Goal: Task Accomplishment & Management: Use online tool/utility

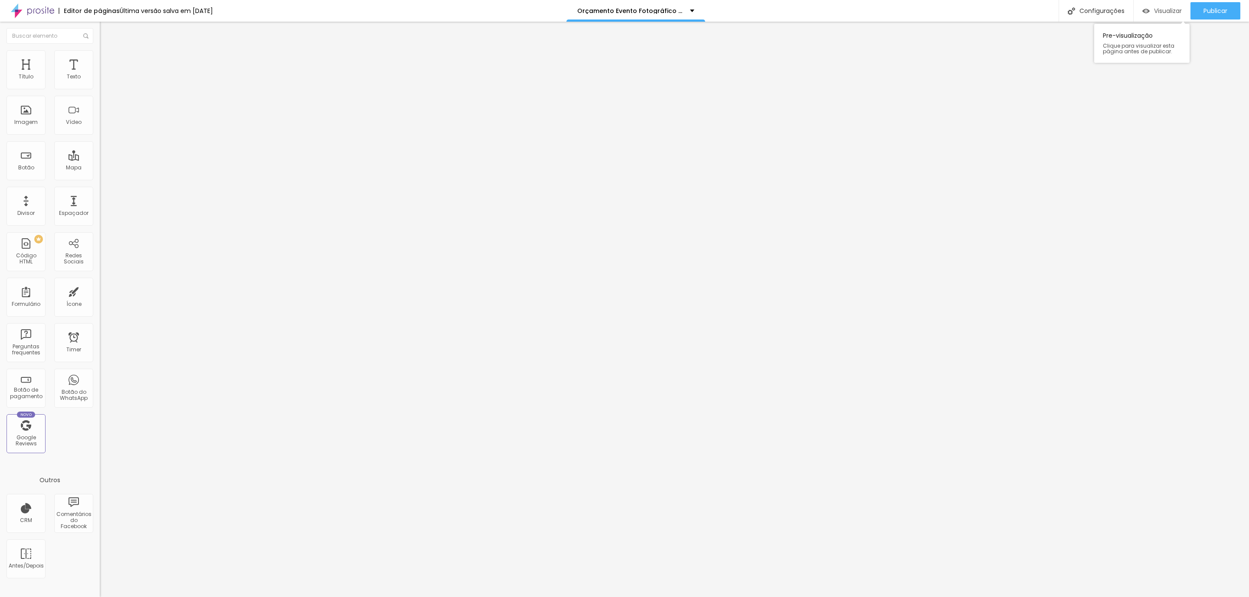
click at [1171, 11] on span "Visualizar" at bounding box center [1168, 10] width 28 height 7
click at [1169, 9] on span "Visualizar" at bounding box center [1168, 10] width 28 height 7
click at [1154, 13] on span "Visualizar" at bounding box center [1168, 10] width 28 height 7
click at [100, 59] on img at bounding box center [104, 63] width 8 height 8
click at [100, 59] on li "Avançado" at bounding box center [150, 63] width 100 height 9
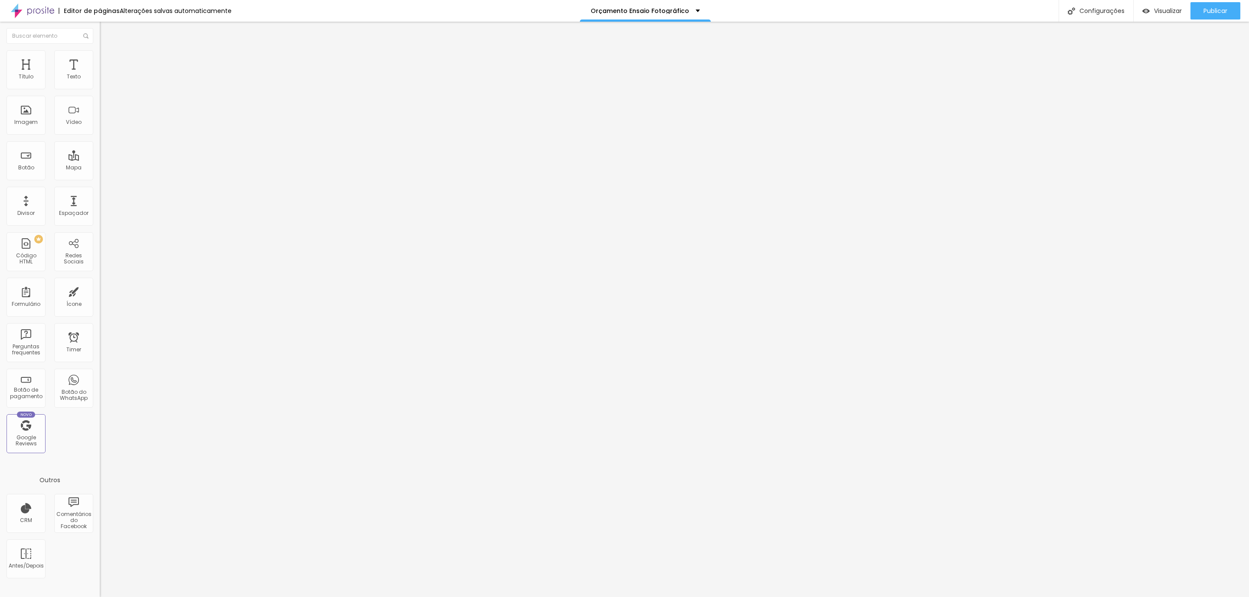
click at [100, 54] on li "Avançado" at bounding box center [150, 54] width 100 height 9
click at [100, 59] on li "Avançado" at bounding box center [150, 63] width 100 height 9
click at [100, 56] on ul "Conteúdo Estilo Avançado" at bounding box center [150, 55] width 100 height 26
click at [100, 59] on li "Avançado" at bounding box center [150, 63] width 100 height 9
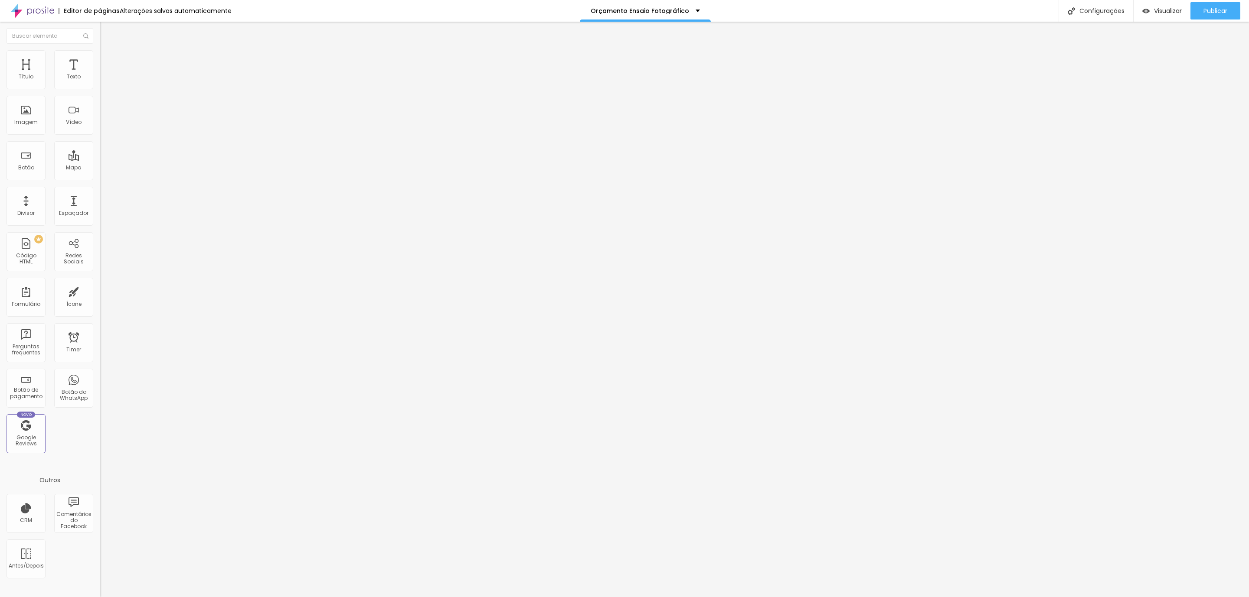
click at [100, 59] on li "Avançado" at bounding box center [150, 63] width 100 height 9
click at [108, 61] on span "Avançado" at bounding box center [122, 64] width 29 height 7
click at [100, 59] on img at bounding box center [104, 63] width 8 height 8
click at [100, 59] on li "Avançado" at bounding box center [150, 63] width 100 height 9
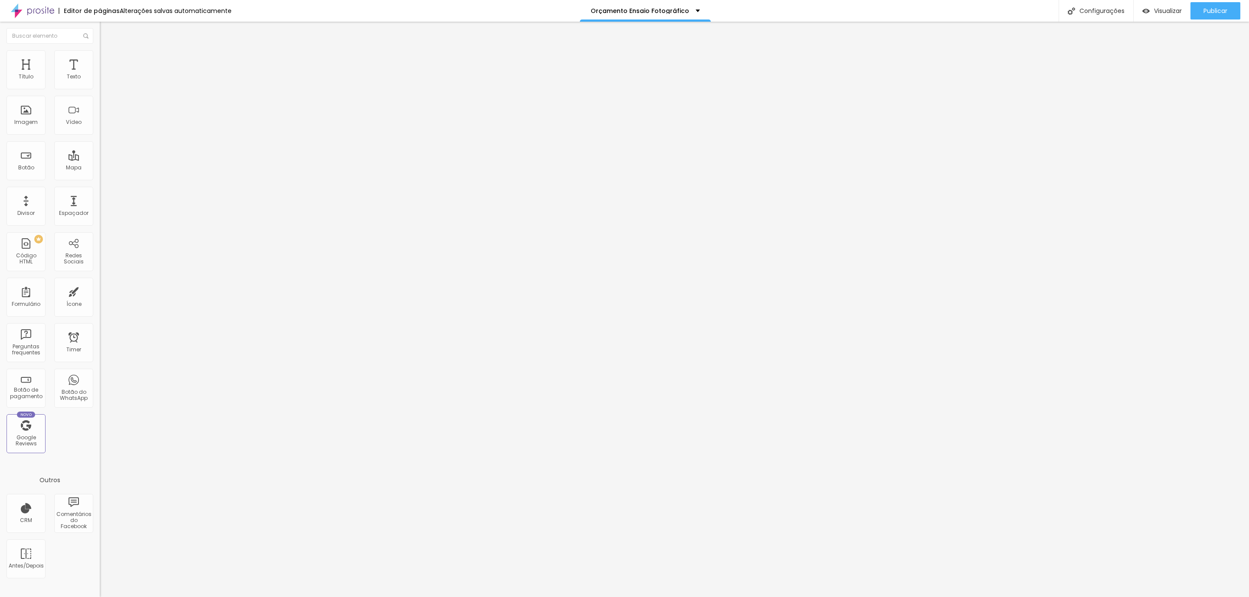
click at [100, 59] on li "Avançado" at bounding box center [150, 63] width 100 height 9
click at [100, 51] on li "Avançado" at bounding box center [150, 54] width 100 height 9
click at [100, 59] on li "Avançado" at bounding box center [150, 63] width 100 height 9
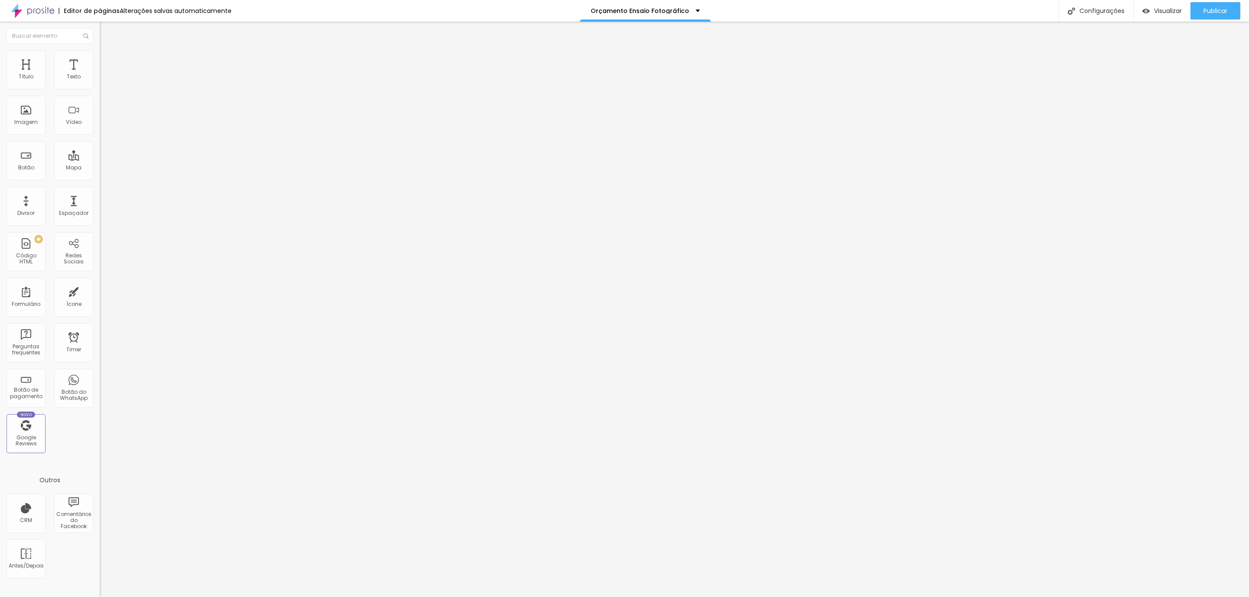
click at [100, 66] on li "Avançado" at bounding box center [150, 63] width 100 height 9
click at [100, 59] on img at bounding box center [104, 63] width 8 height 8
click at [100, 59] on li "Avançado" at bounding box center [150, 63] width 100 height 9
click at [108, 61] on span "Avançado" at bounding box center [122, 64] width 29 height 7
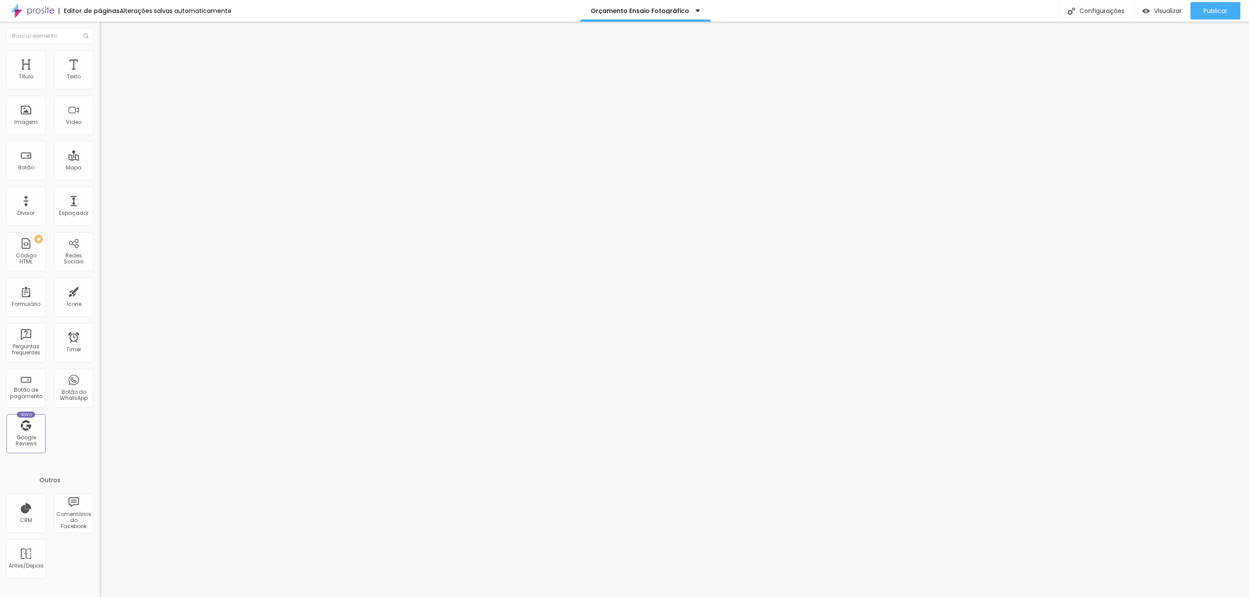
click at [100, 59] on img at bounding box center [104, 63] width 8 height 8
click at [100, 59] on li "Avançado" at bounding box center [150, 63] width 100 height 9
click at [108, 61] on span "Avançado" at bounding box center [122, 64] width 29 height 7
click at [108, 62] on span "Avançado" at bounding box center [122, 64] width 29 height 7
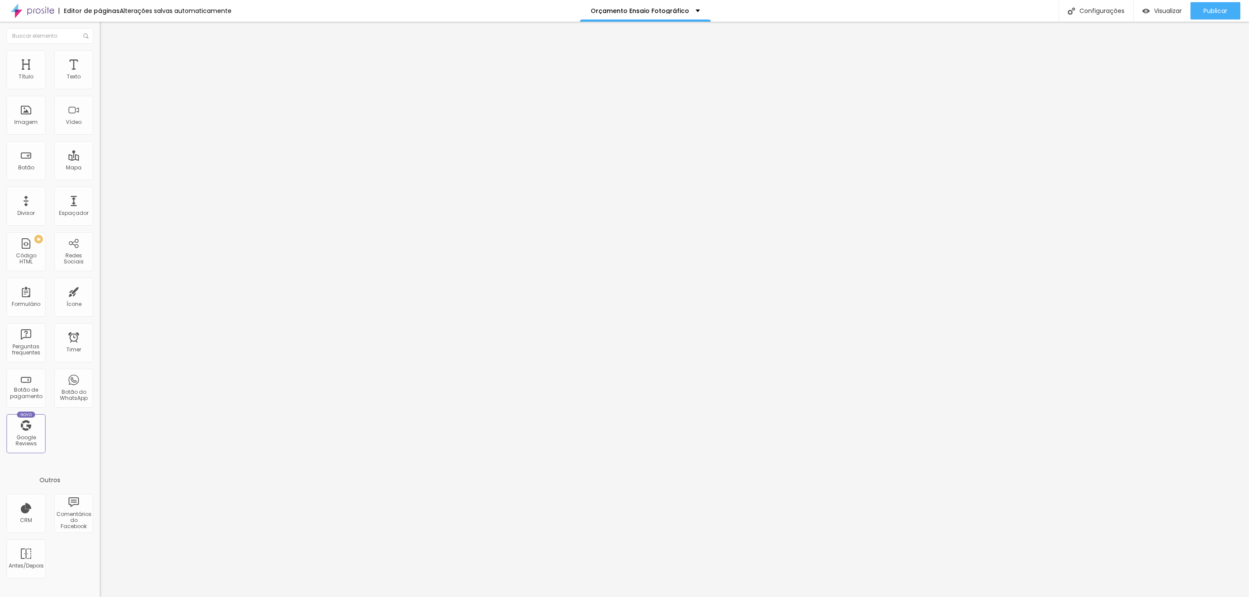
click at [100, 59] on img at bounding box center [104, 63] width 8 height 8
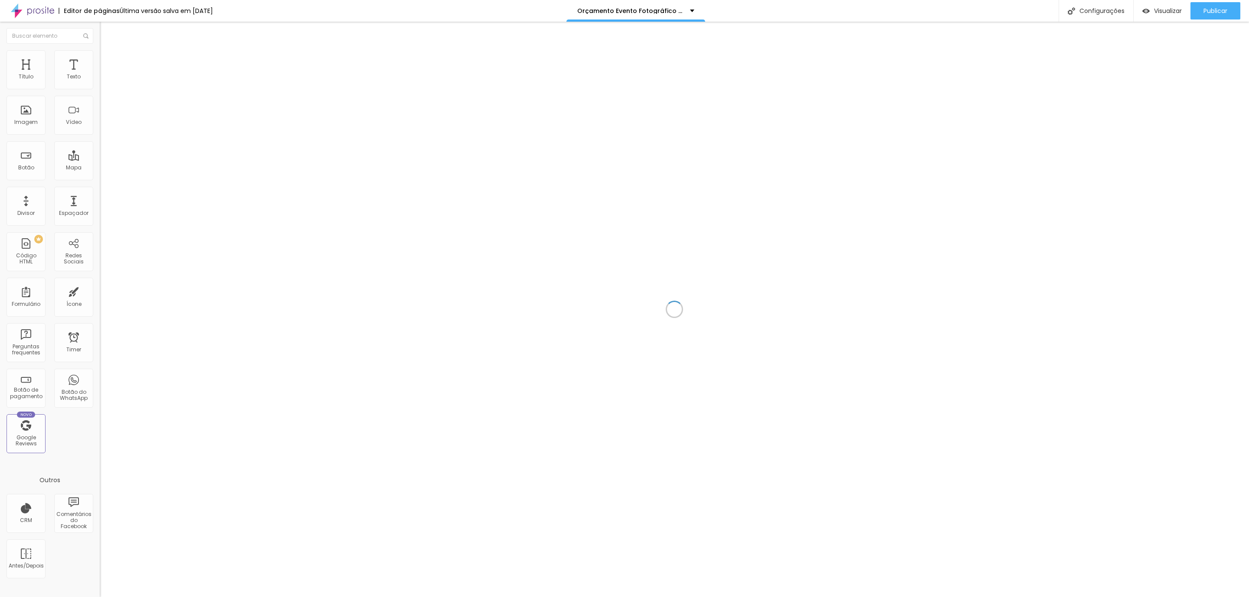
drag, startPoint x: 870, startPoint y: 125, endPoint x: 665, endPoint y: 197, distance: 217.2
click at [665, 197] on div at bounding box center [674, 310] width 1149 height 576
click at [255, 98] on div at bounding box center [674, 310] width 1149 height 576
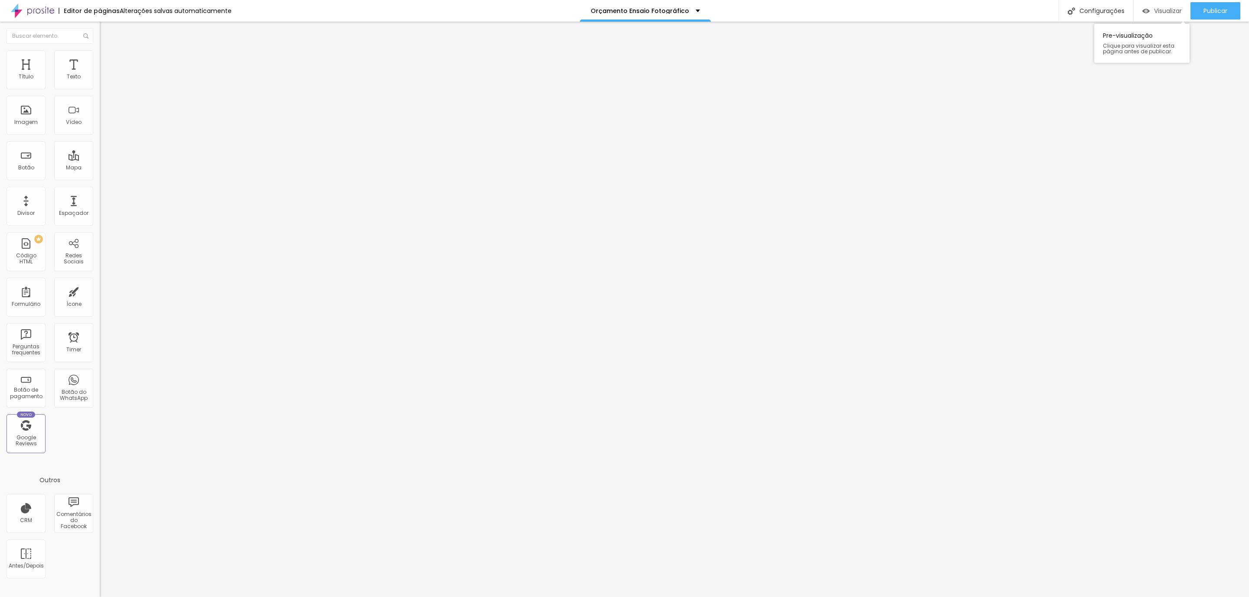
click at [1164, 7] on span "Visualizar" at bounding box center [1168, 10] width 28 height 7
click at [100, 64] on li "Avançado" at bounding box center [150, 63] width 100 height 9
click at [100, 53] on li "Estilo" at bounding box center [150, 54] width 100 height 9
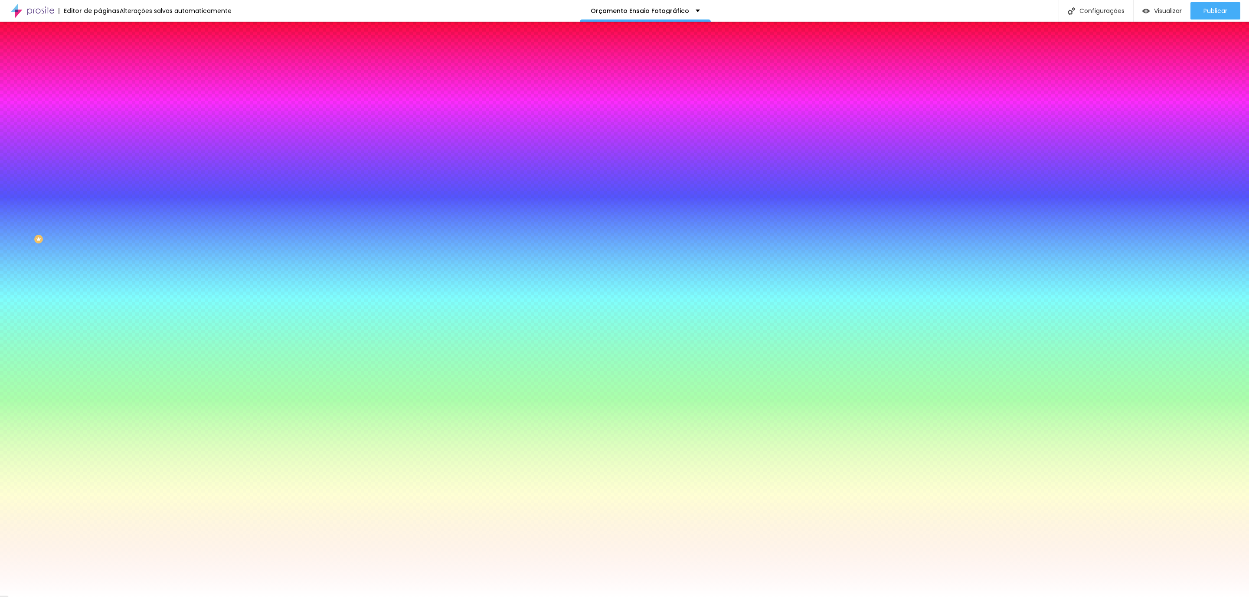
click at [100, 49] on img at bounding box center [104, 46] width 8 height 8
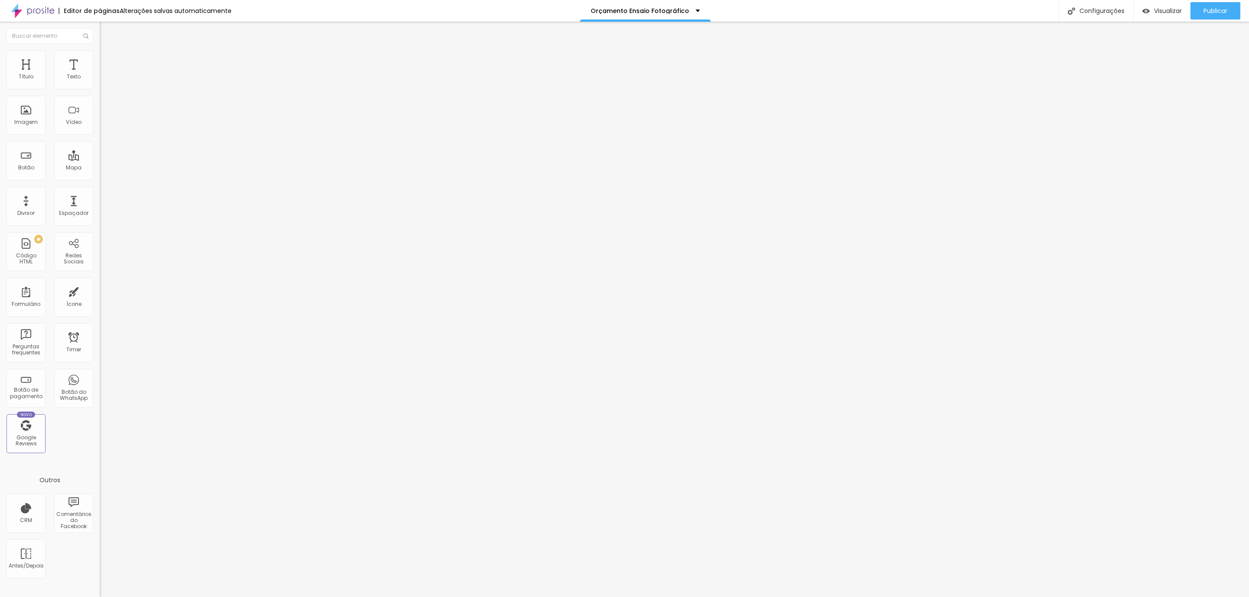
click at [100, 55] on img at bounding box center [104, 54] width 8 height 8
click at [100, 53] on img at bounding box center [104, 54] width 8 height 8
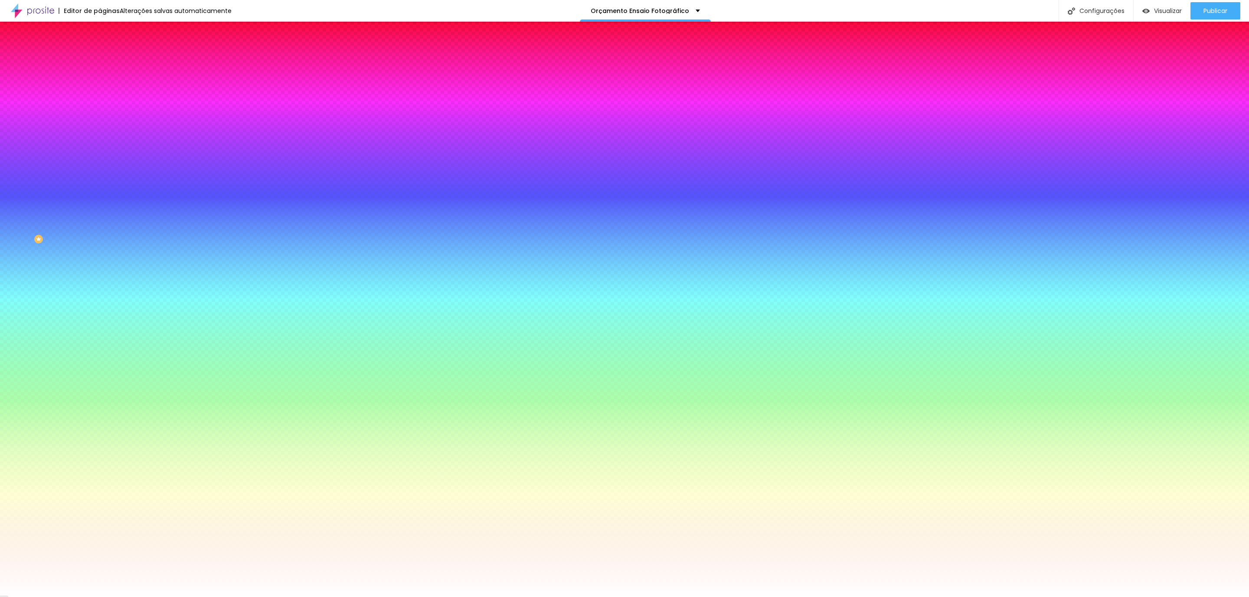
click at [100, 59] on img at bounding box center [104, 63] width 8 height 8
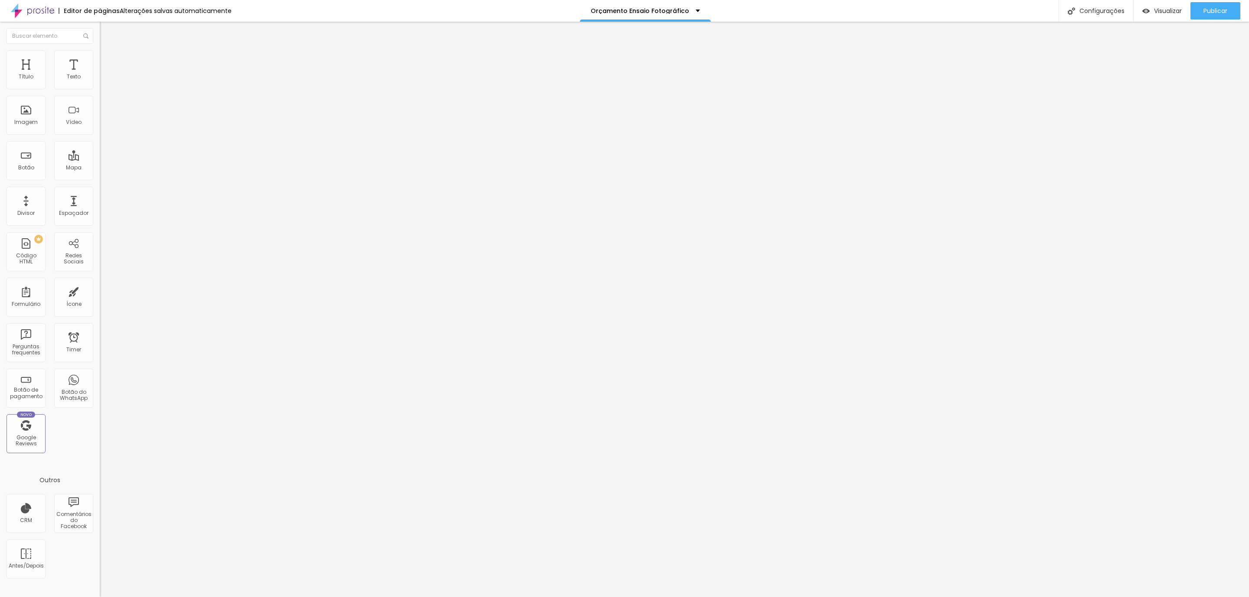
click at [100, 56] on img at bounding box center [104, 54] width 8 height 8
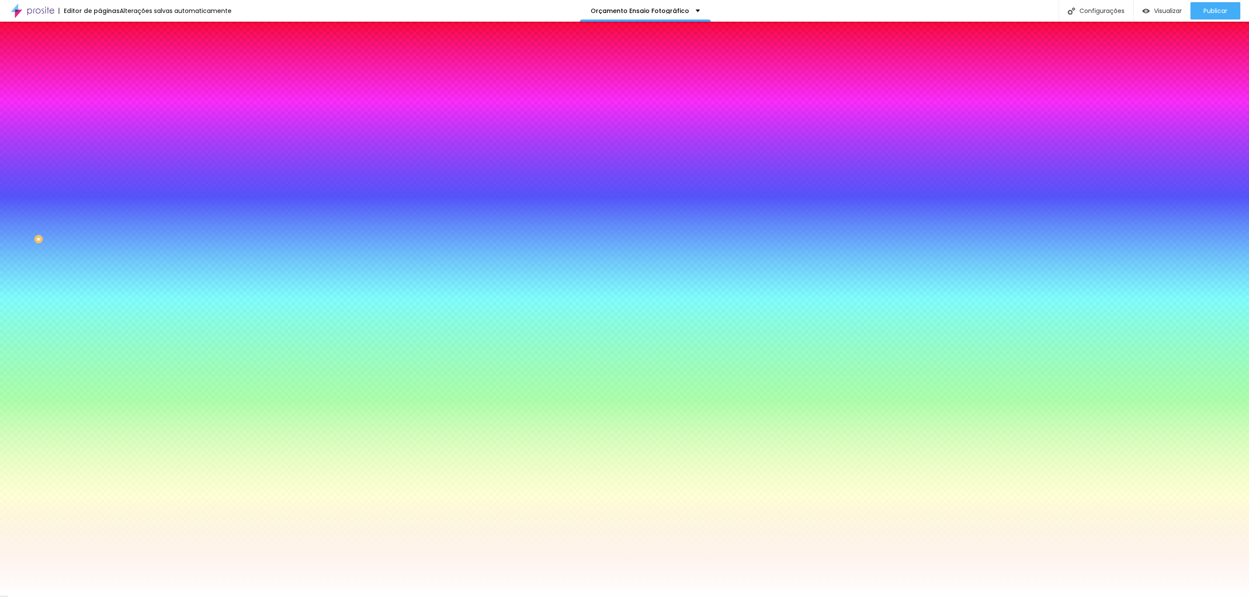
click at [100, 59] on li "Avançado" at bounding box center [150, 63] width 100 height 9
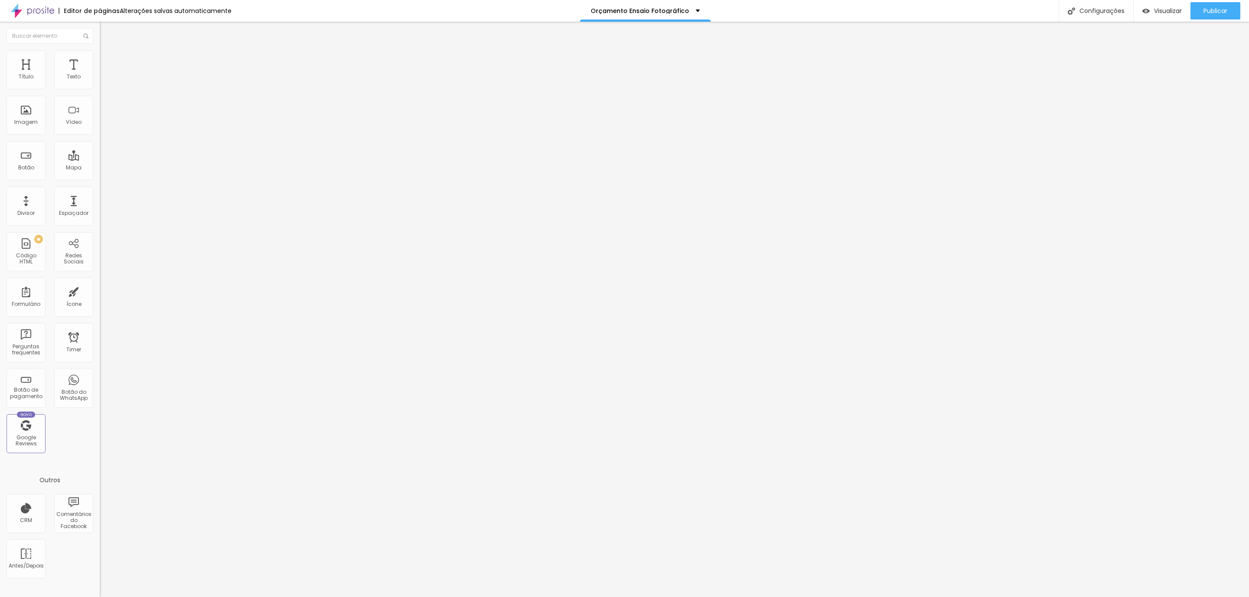
click at [100, 59] on li "Avançado" at bounding box center [150, 63] width 100 height 9
drag, startPoint x: 19, startPoint y: 90, endPoint x: 24, endPoint y: 90, distance: 5.2
click at [100, 168] on div at bounding box center [150, 172] width 100 height 8
type input "5"
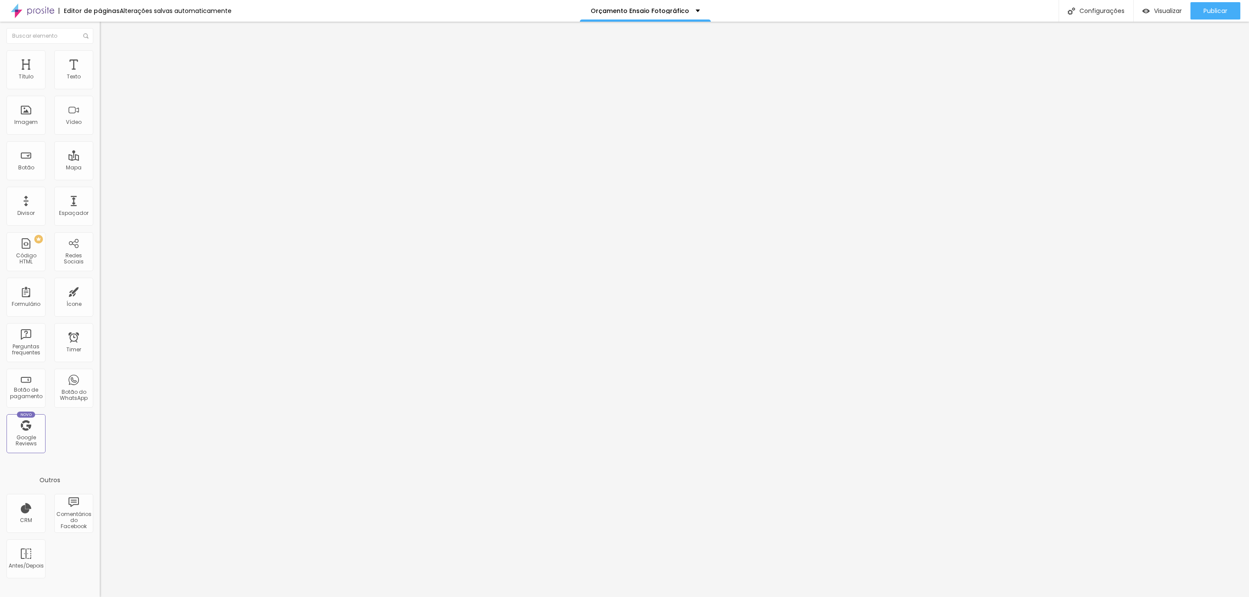
type input "10"
type input "15"
drag, startPoint x: 20, startPoint y: 87, endPoint x: 32, endPoint y: 87, distance: 12.1
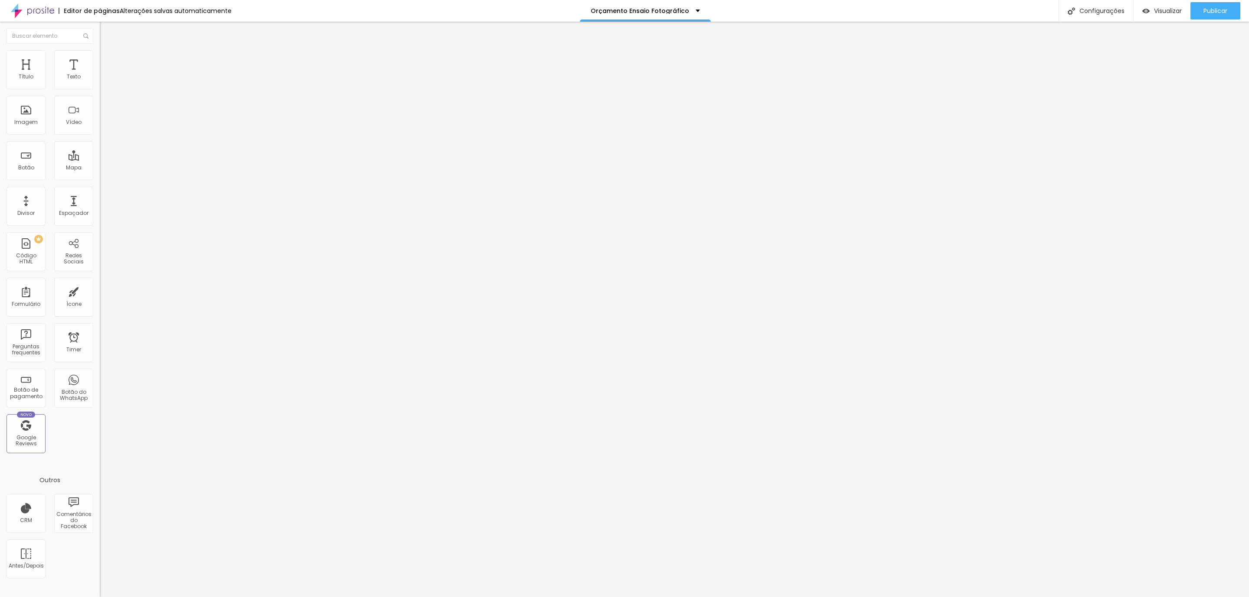
type input "15"
click at [100, 168] on input "range" at bounding box center [128, 171] width 56 height 7
click at [1216, 12] on span "Publicar" at bounding box center [1215, 10] width 24 height 7
click at [108, 60] on span "Avançado" at bounding box center [122, 55] width 29 height 7
click at [100, 64] on li "Avançado" at bounding box center [150, 63] width 100 height 9
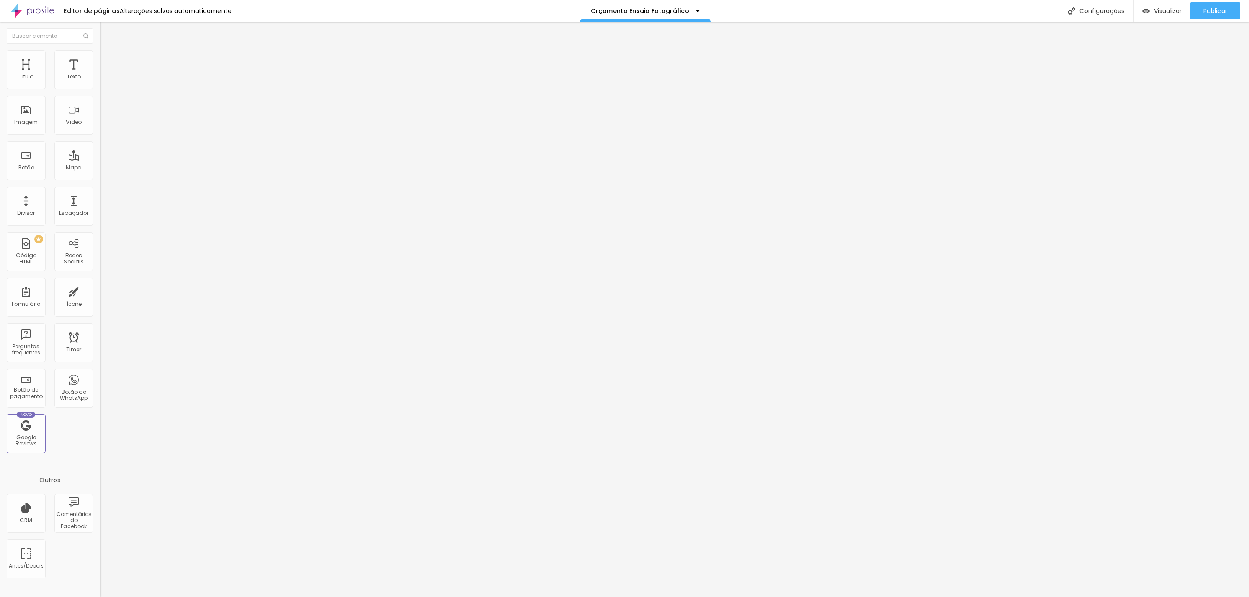
click at [100, 59] on img at bounding box center [104, 63] width 8 height 8
type input "5"
type input "10"
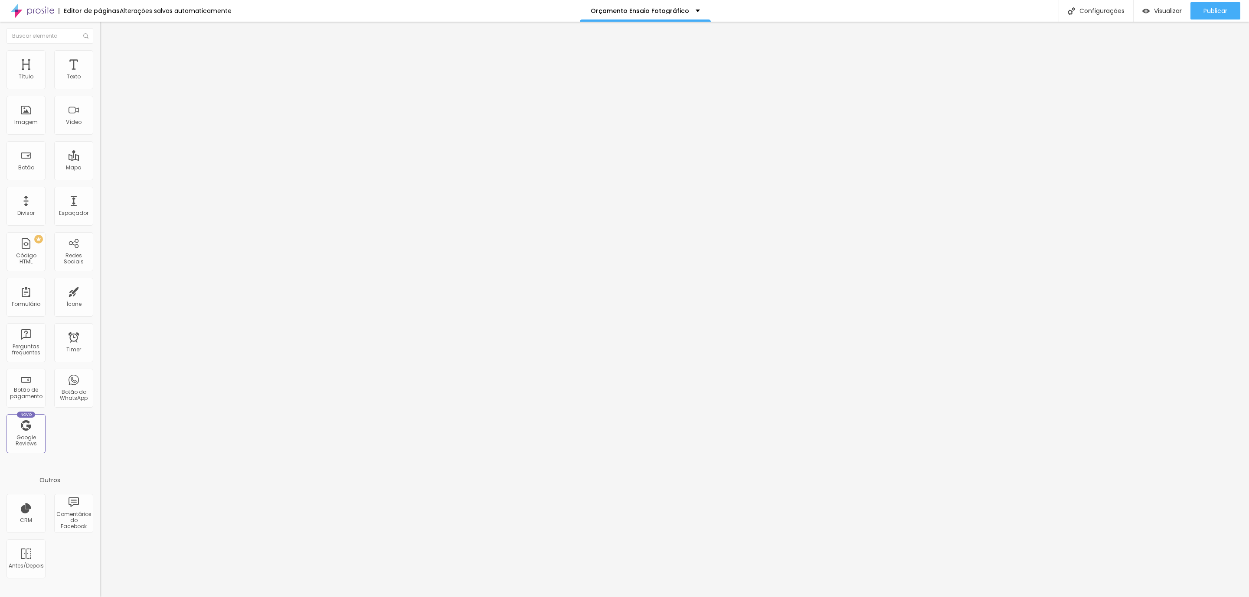
drag, startPoint x: 19, startPoint y: 86, endPoint x: 28, endPoint y: 89, distance: 9.5
type input "10"
click at [100, 168] on input "range" at bounding box center [128, 171] width 56 height 7
click at [1209, 4] on div "Publicar" at bounding box center [1215, 10] width 24 height 17
click at [108, 62] on span "Avançado" at bounding box center [122, 64] width 29 height 7
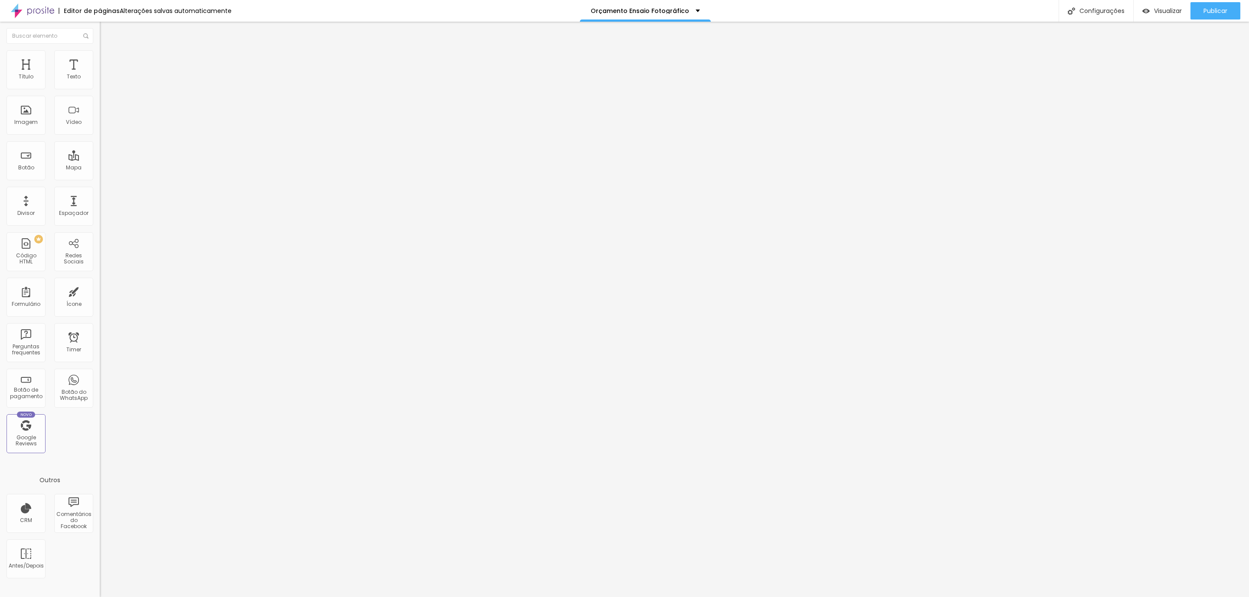
type input "15"
type input "20"
drag, startPoint x: 26, startPoint y: 85, endPoint x: 35, endPoint y: 85, distance: 9.1
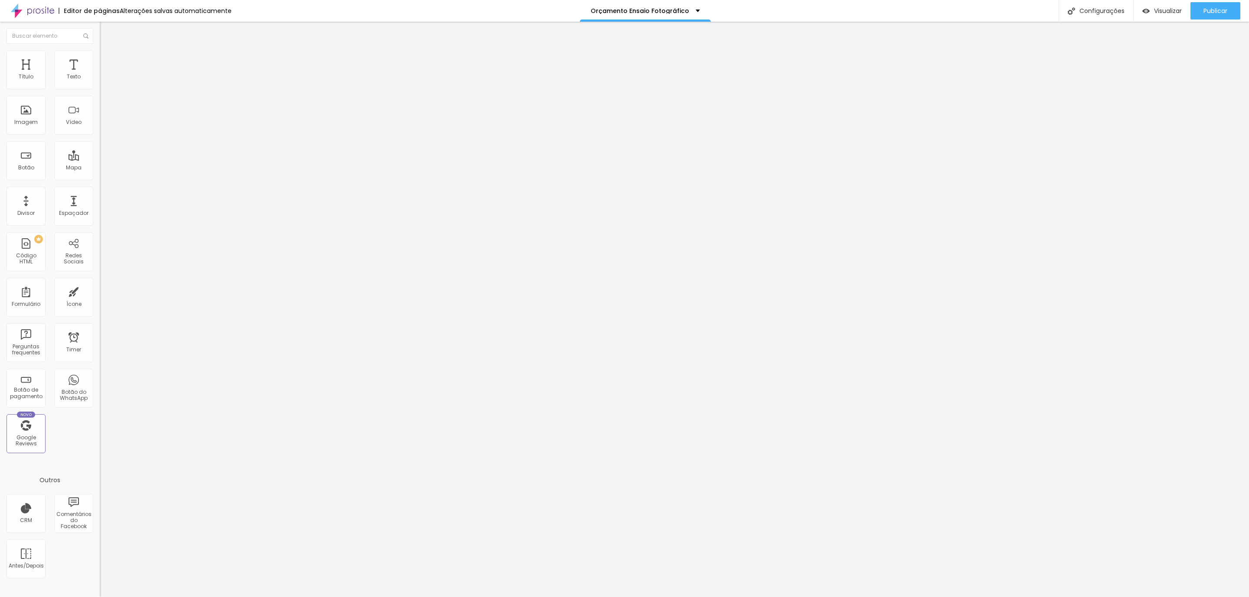
type input "20"
click at [100, 168] on input "range" at bounding box center [128, 171] width 56 height 7
click at [1204, 12] on span "Publicar" at bounding box center [1215, 10] width 24 height 7
click at [100, 59] on li "Avançado" at bounding box center [150, 63] width 100 height 9
type input "25"
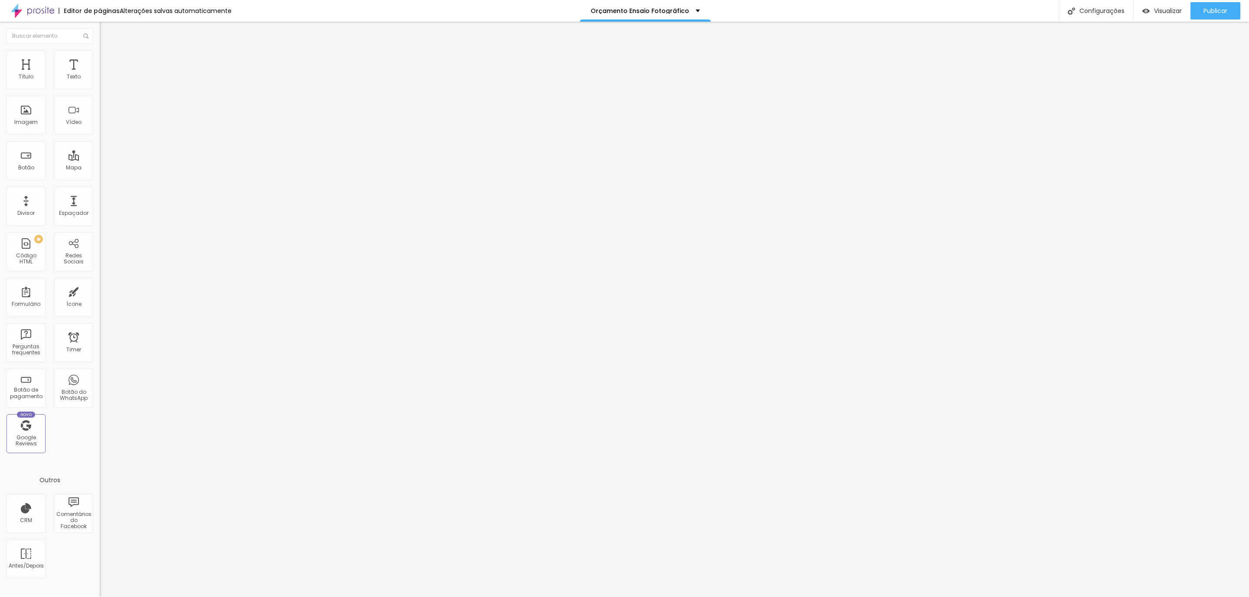
type input "25"
type input "30"
type input "35"
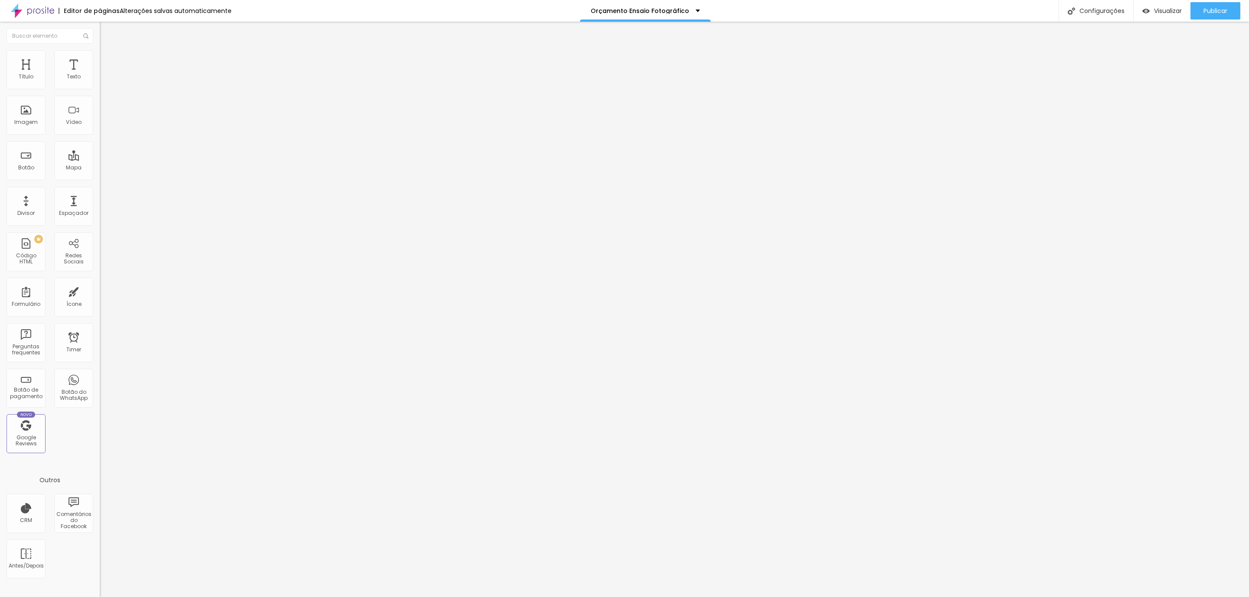
drag, startPoint x: 34, startPoint y: 85, endPoint x: 49, endPoint y: 86, distance: 15.2
type input "35"
click at [100, 168] on input "range" at bounding box center [128, 171] width 56 height 7
click at [1200, 17] on button "Publicar" at bounding box center [1215, 10] width 50 height 17
click at [100, 59] on li "Avançado" at bounding box center [150, 63] width 100 height 9
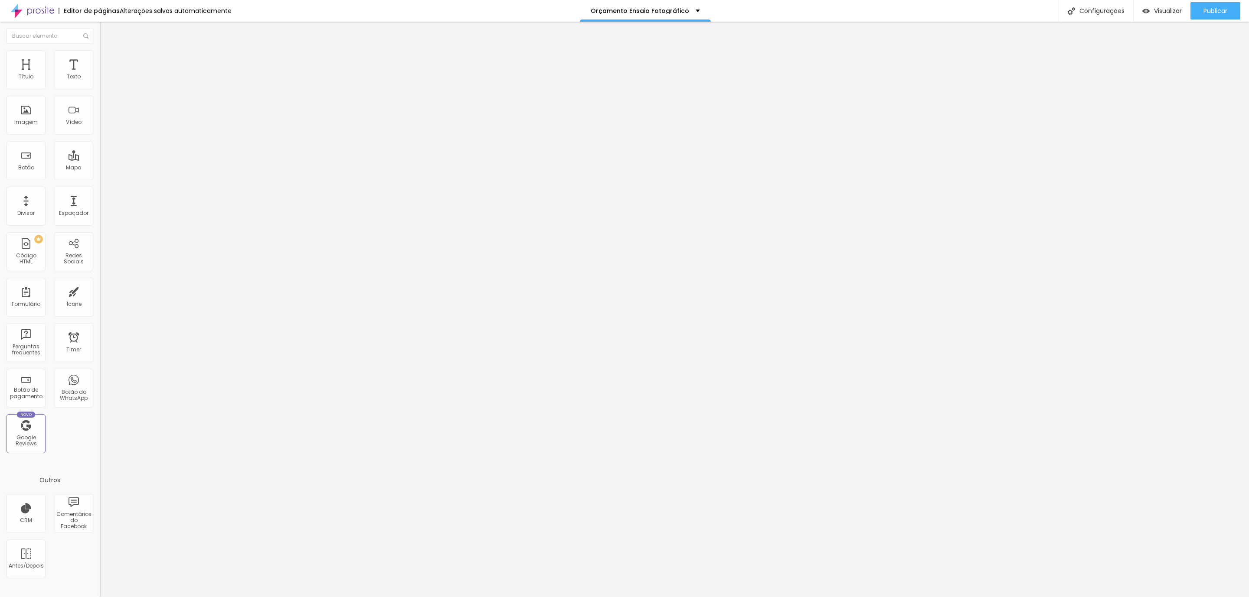
type input "50"
drag, startPoint x: 49, startPoint y: 88, endPoint x: 69, endPoint y: 91, distance: 20.7
type input "50"
click at [100, 168] on input "range" at bounding box center [128, 171] width 56 height 7
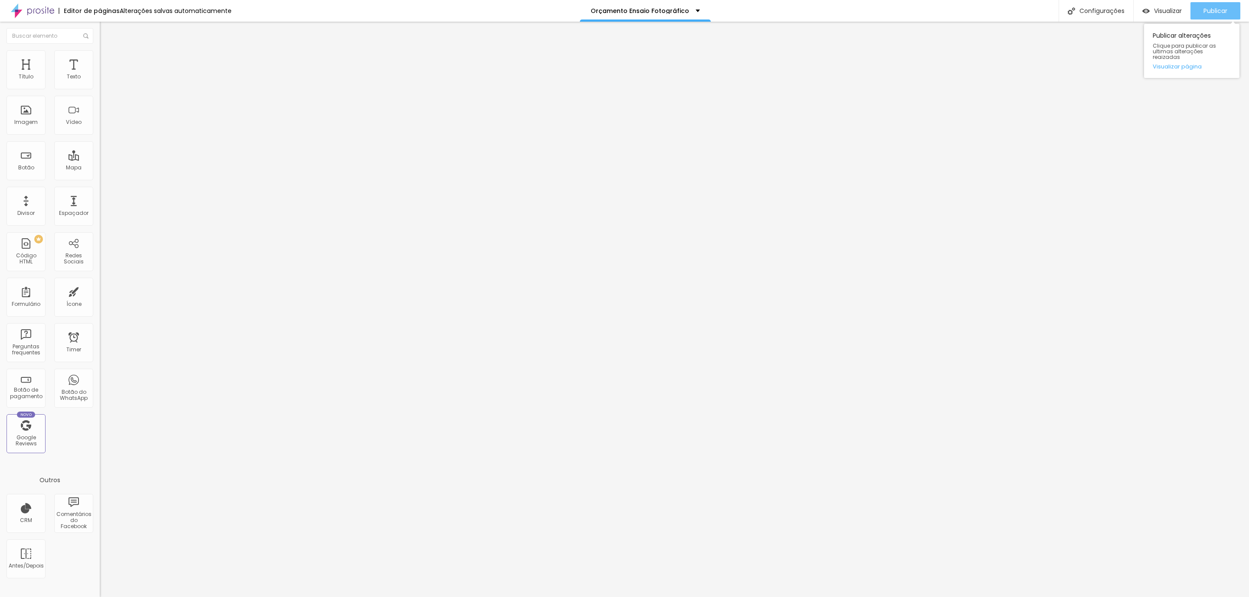
click at [1203, 4] on div "Publicar" at bounding box center [1215, 10] width 24 height 17
drag, startPoint x: 41, startPoint y: 46, endPoint x: 53, endPoint y: 52, distance: 14.4
click at [100, 46] on ul "Conteúdo Estilo Avançado" at bounding box center [150, 55] width 100 height 26
click at [100, 53] on li "Estilo" at bounding box center [150, 54] width 100 height 9
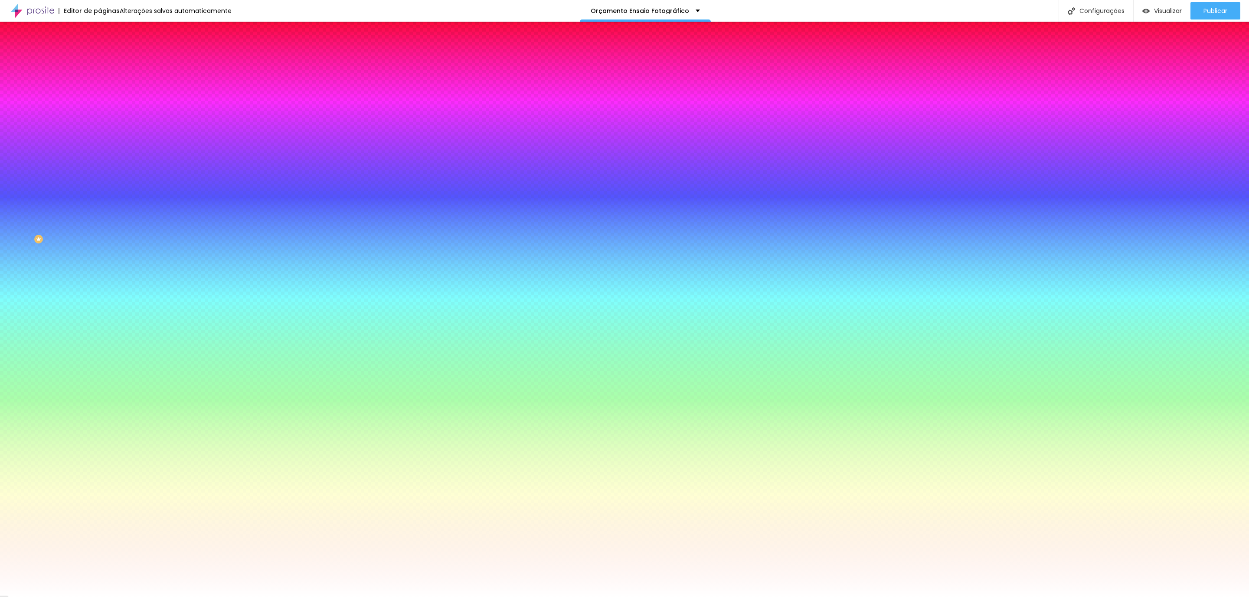
click at [100, 59] on img at bounding box center [104, 63] width 8 height 8
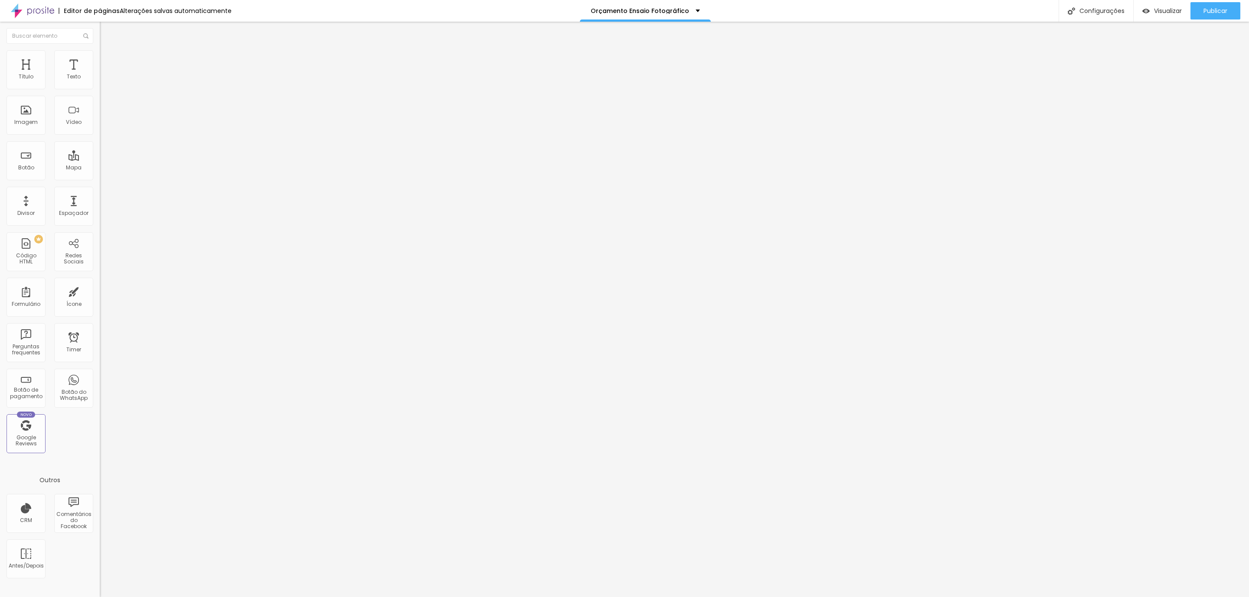
click at [100, 54] on ul "Conteúdo Estilo Avançado" at bounding box center [150, 55] width 100 height 26
click at [100, 49] on img at bounding box center [104, 46] width 8 height 8
click at [100, 86] on img at bounding box center [103, 83] width 6 height 6
click at [100, 87] on img at bounding box center [103, 90] width 6 height 6
click at [100, 82] on div at bounding box center [150, 83] width 100 height 7
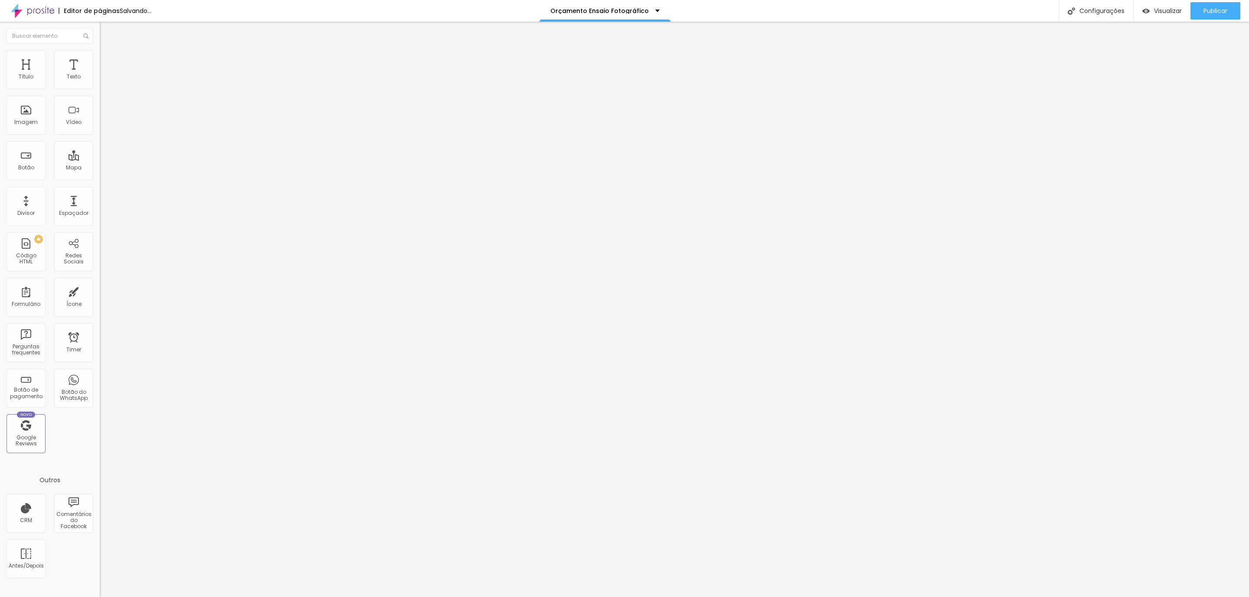
click at [100, 80] on div at bounding box center [150, 76] width 100 height 7
click at [100, 52] on img at bounding box center [104, 54] width 8 height 8
click at [108, 60] on span "Avançado" at bounding box center [122, 55] width 29 height 7
type input "7"
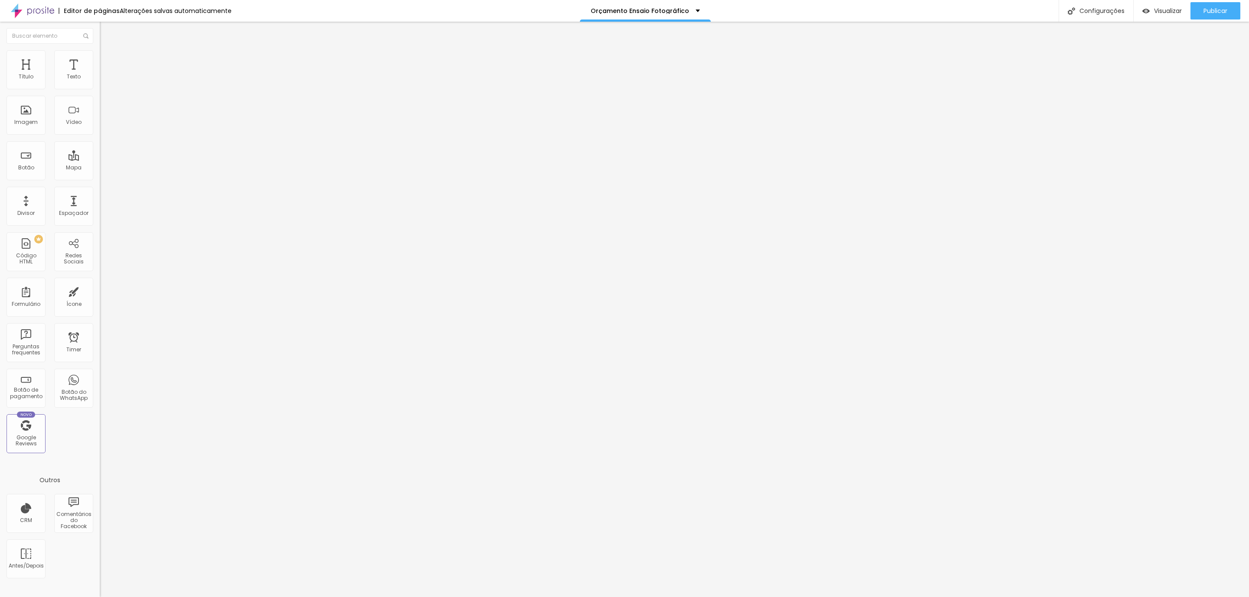
type input "6"
type input "3"
type input "2"
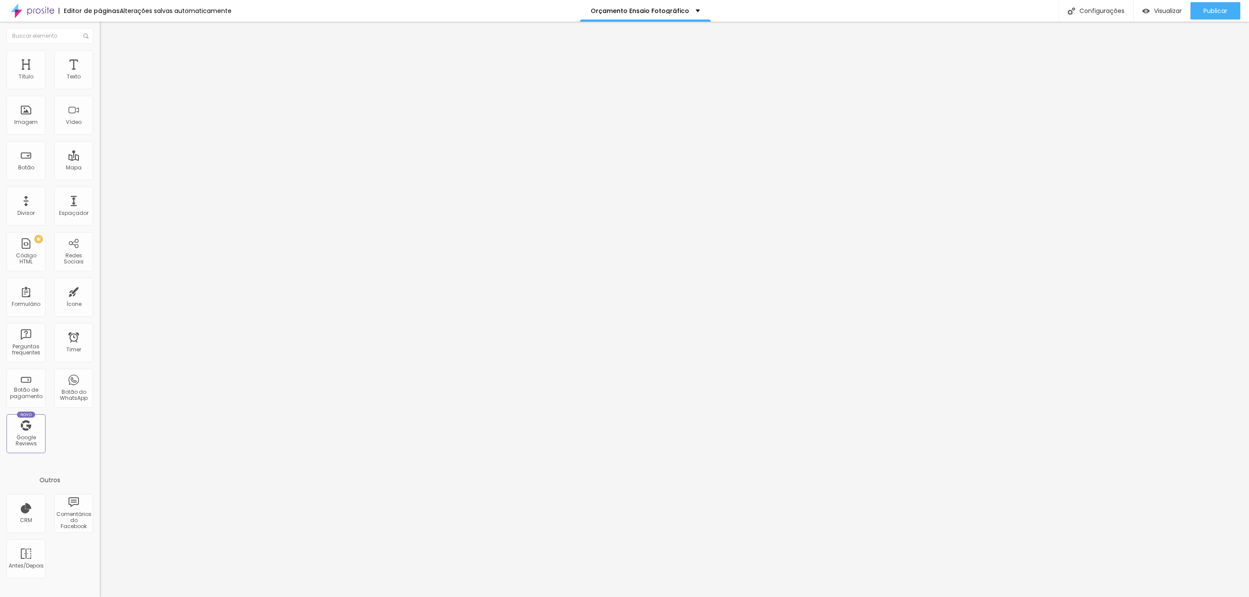
type input "2"
type input "5"
type input "6"
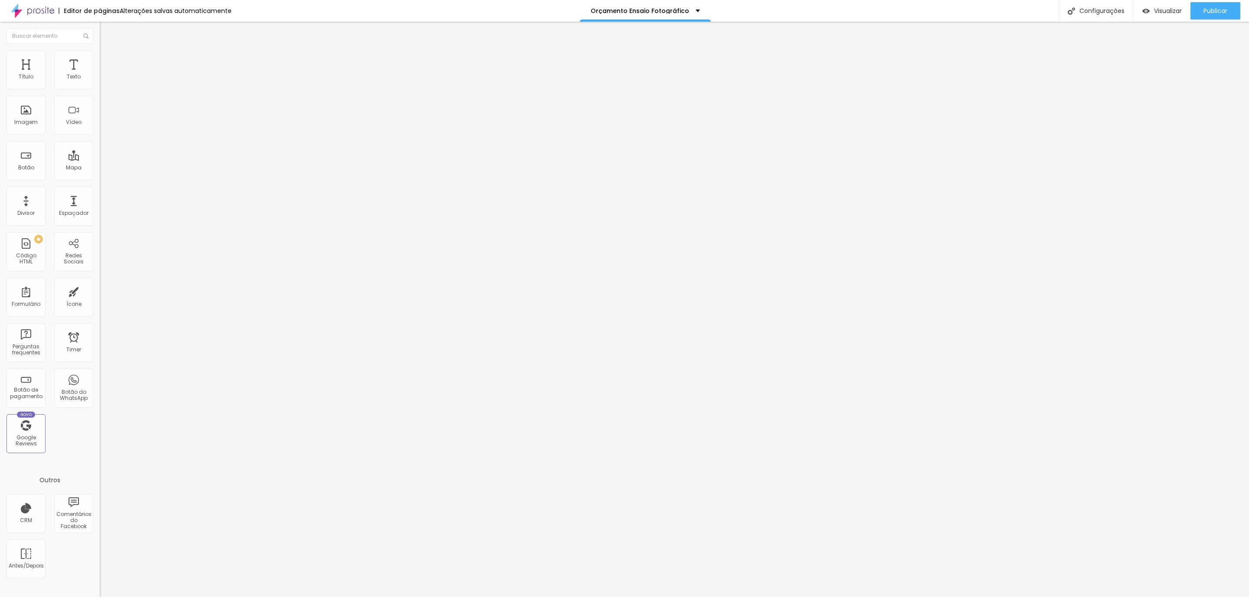
type input "7"
type input "8"
type input "11"
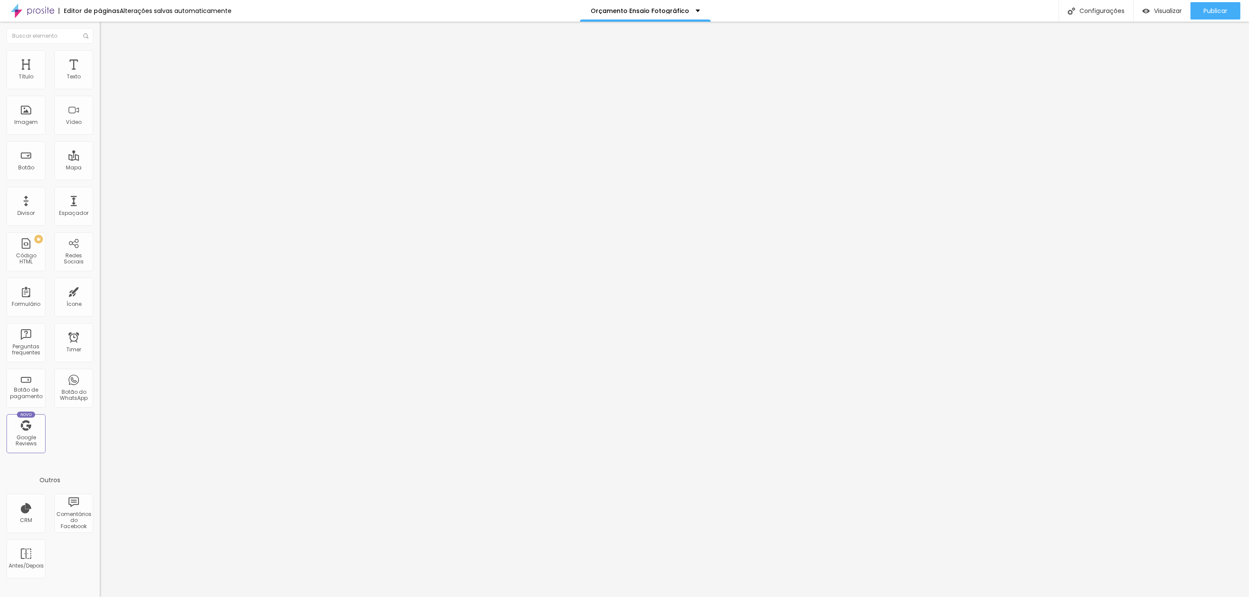
type input "11"
type input "13"
type input "14"
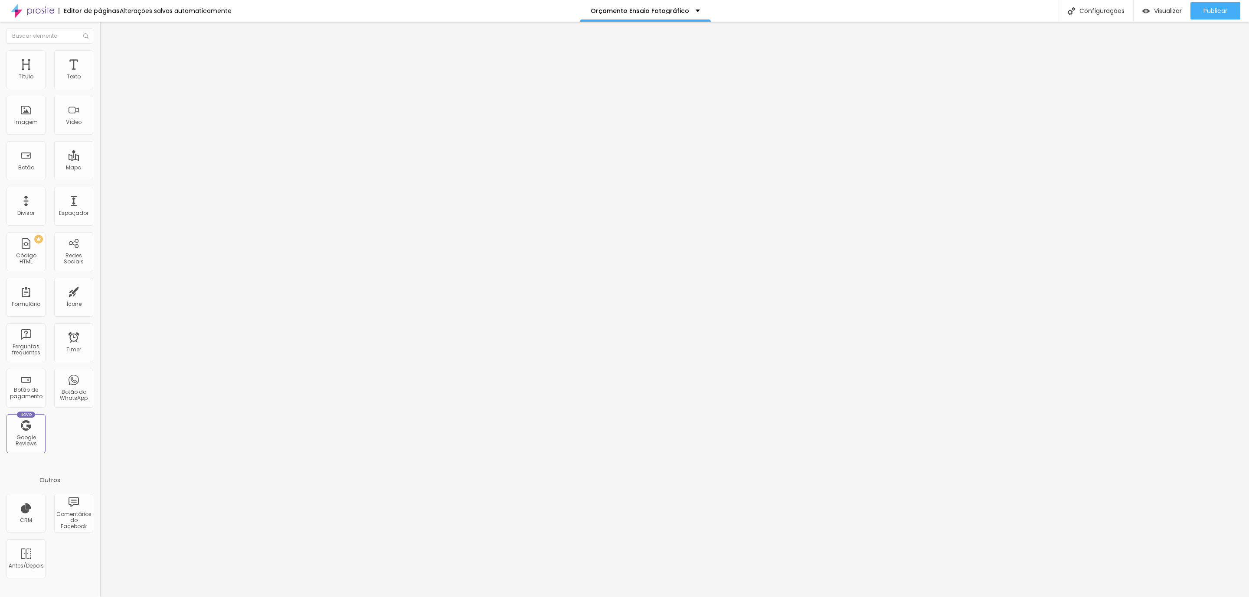
type input "16"
type input "19"
type input "21"
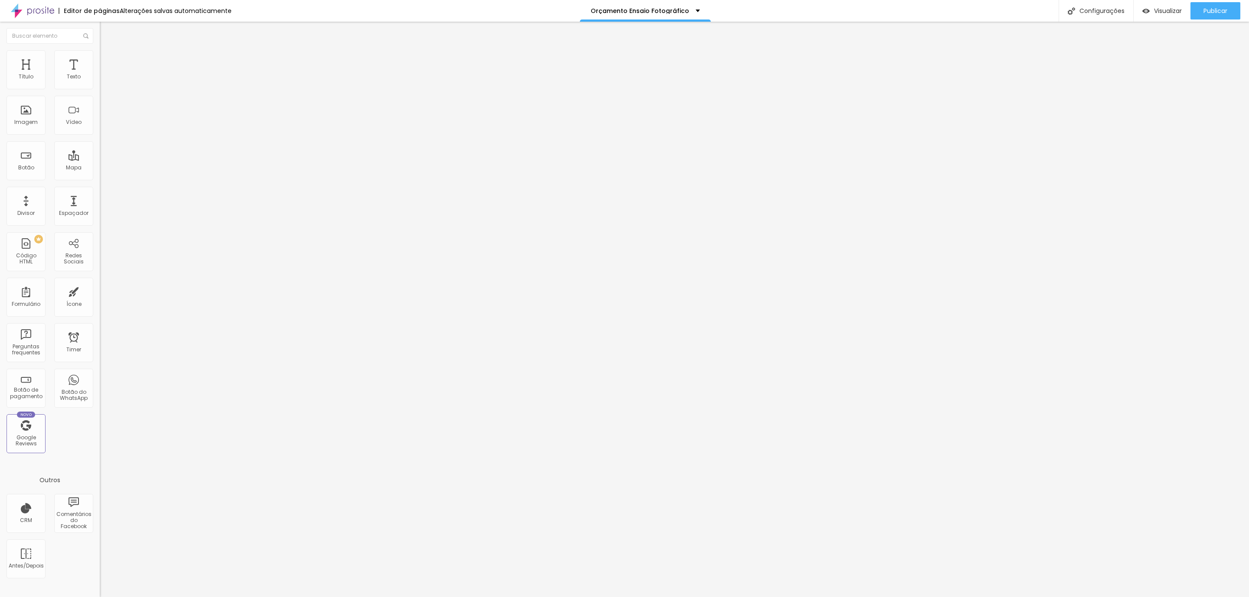
type input "21"
type input "23"
type input "24"
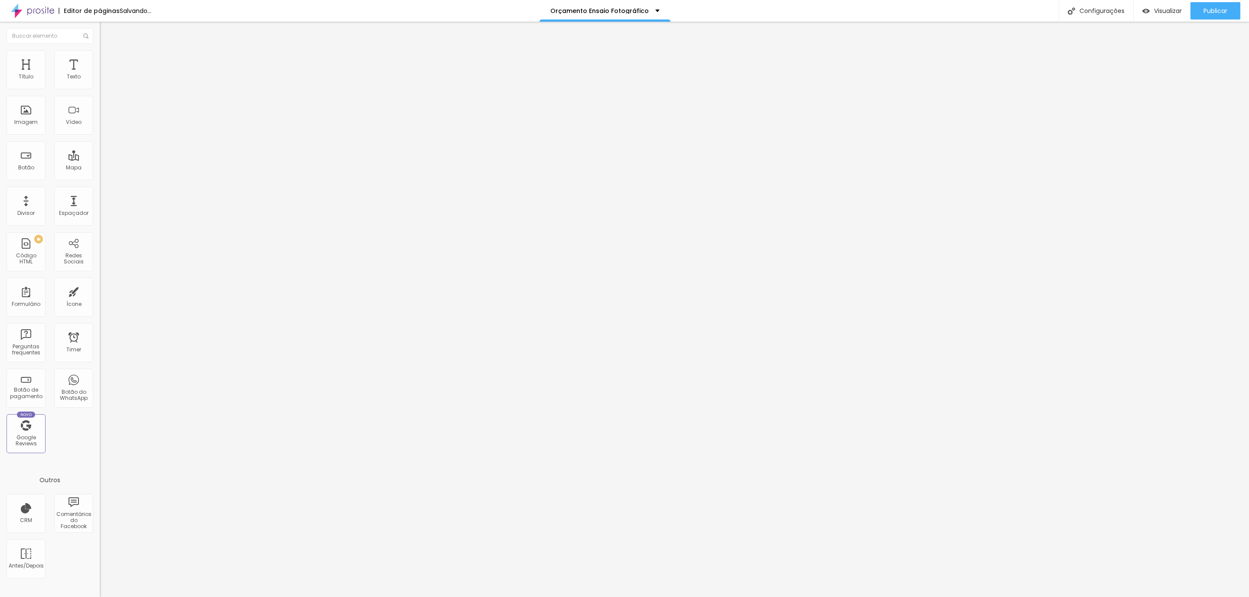
type input "27"
type input "28"
type input "29"
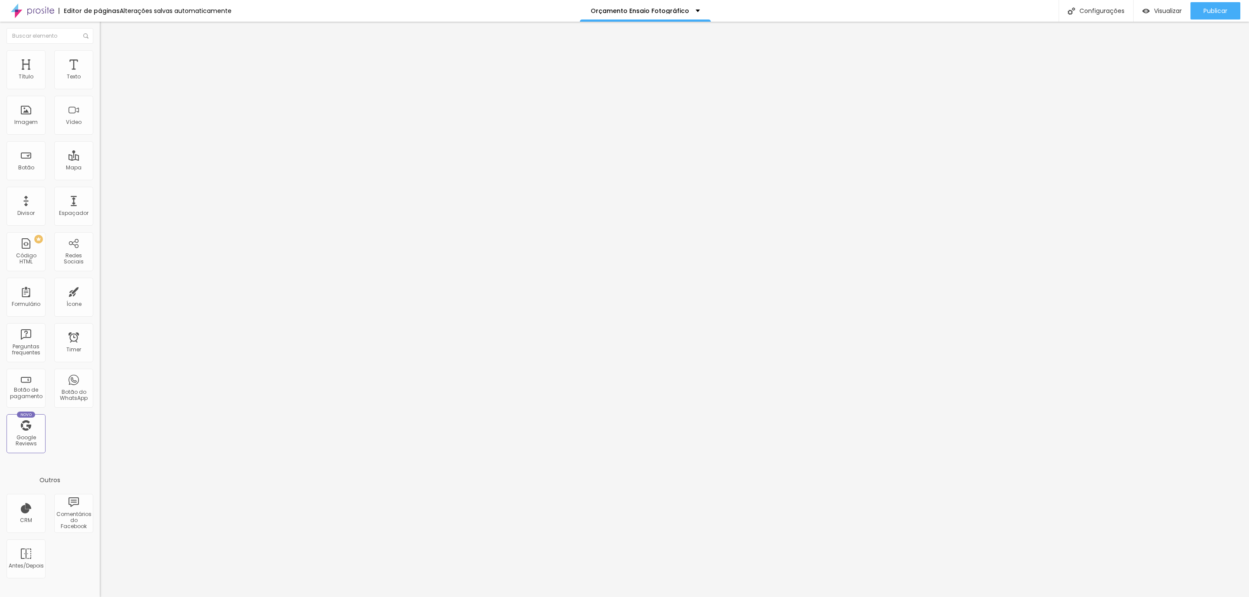
type input "29"
type input "32"
drag, startPoint x: 25, startPoint y: 87, endPoint x: 37, endPoint y: 88, distance: 11.7
type input "32"
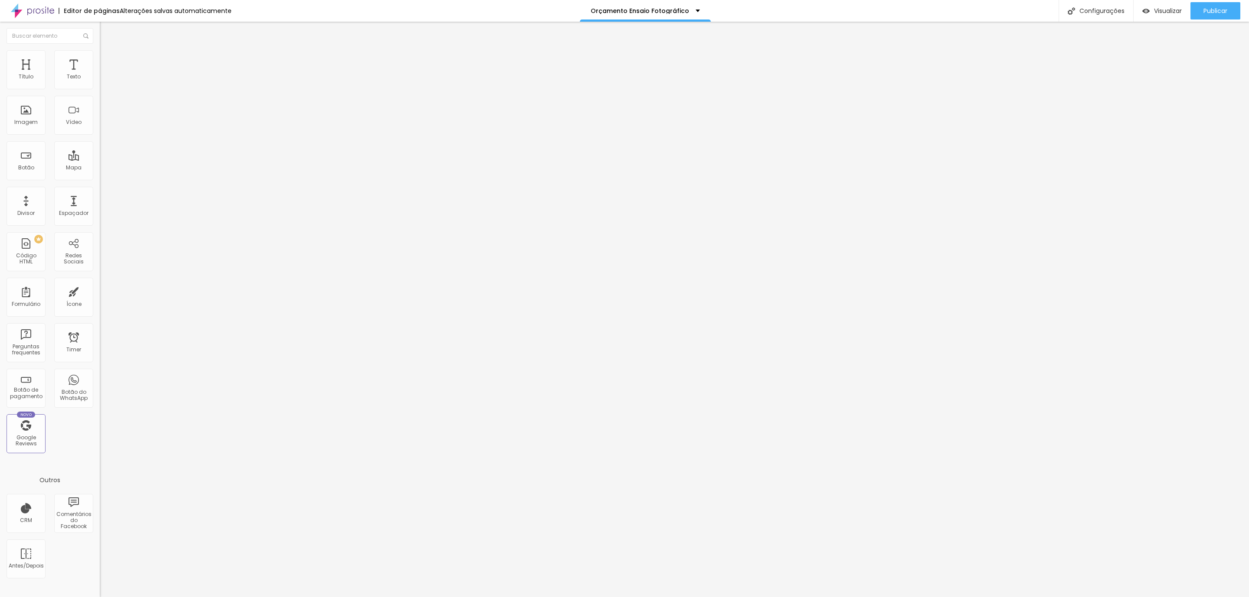
click at [100, 160] on input "range" at bounding box center [128, 163] width 56 height 7
click at [1203, 5] on div "Publicar" at bounding box center [1215, 10] width 24 height 17
click at [100, 55] on img at bounding box center [104, 54] width 8 height 8
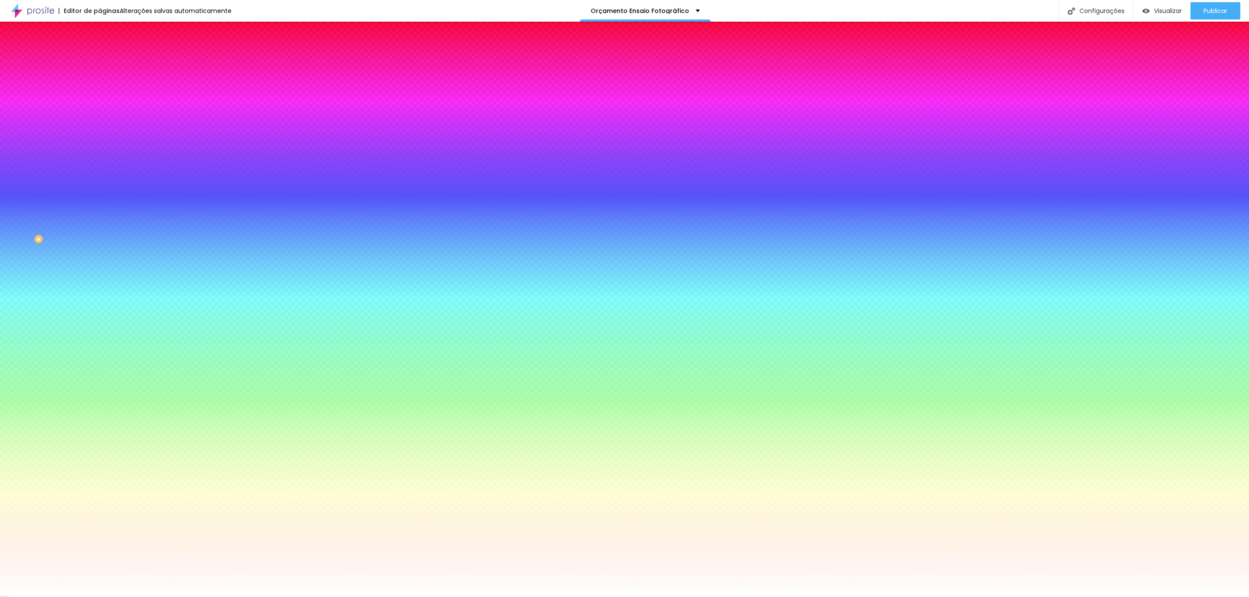
click at [100, 59] on img at bounding box center [104, 63] width 8 height 8
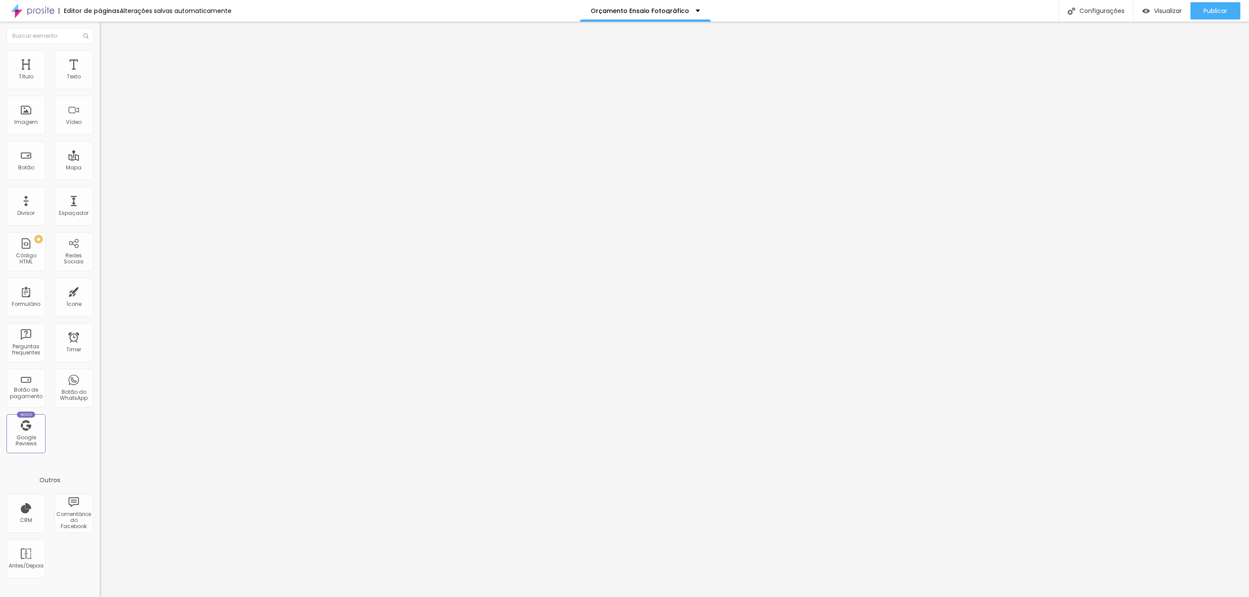
click at [100, 59] on ul "Estilo Avançado" at bounding box center [150, 50] width 100 height 17
click at [100, 55] on li "Avançado" at bounding box center [150, 54] width 100 height 9
type input "7"
type input "11"
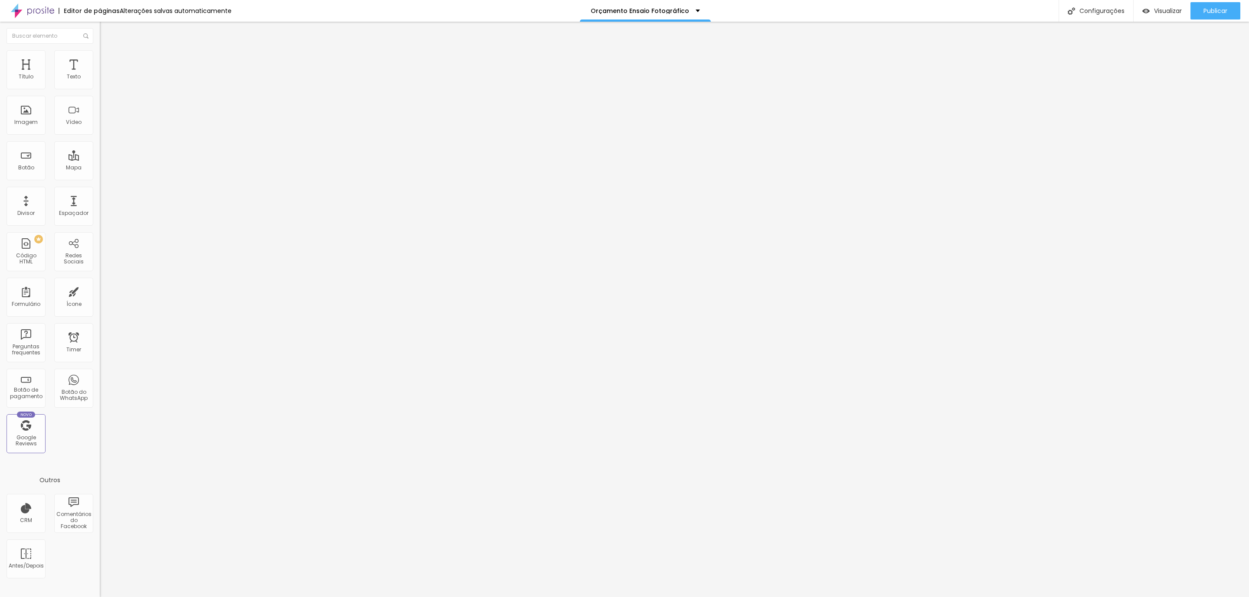
type input "11"
type input "17"
type input "19"
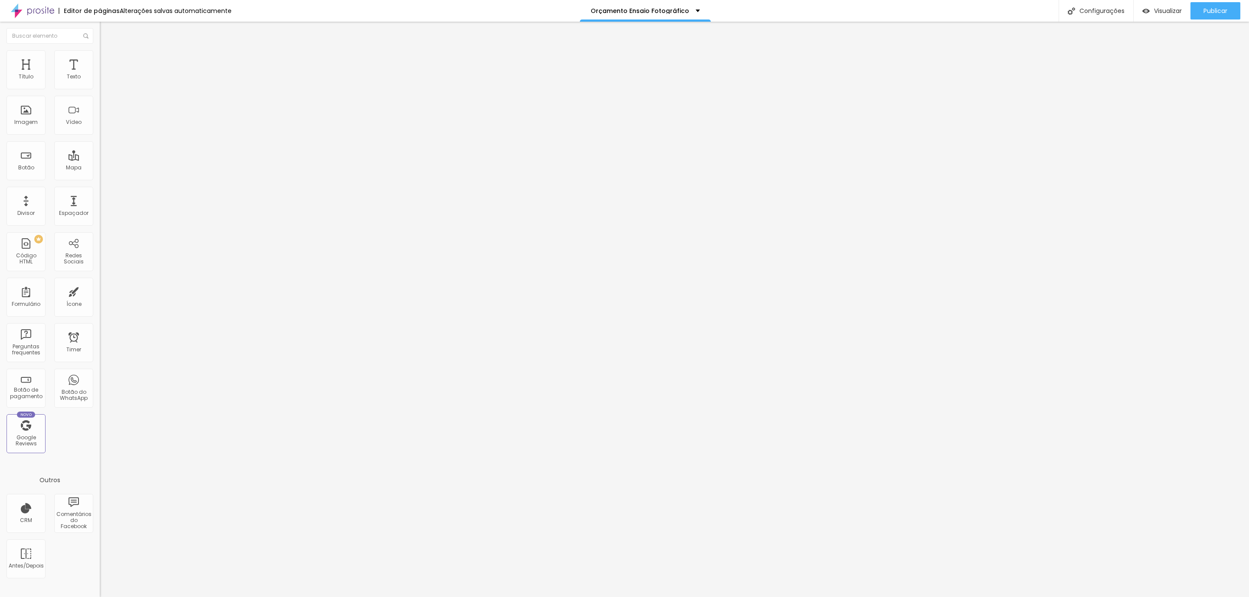
type input "21"
type input "26"
type input "28"
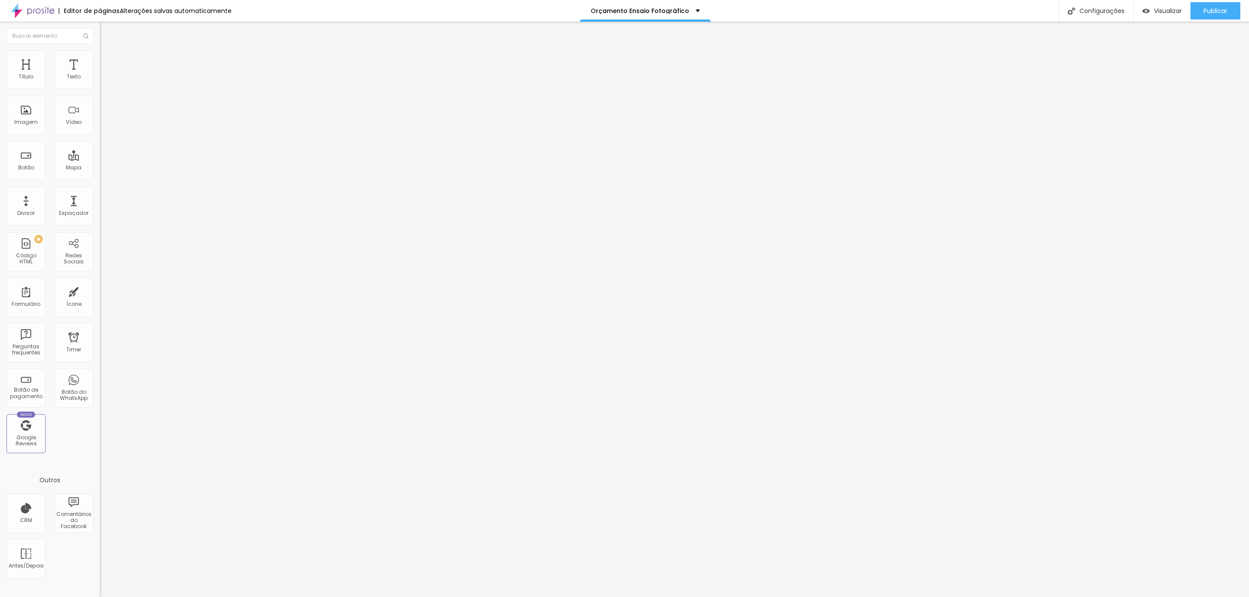
type input "28"
type input "32"
type input "33"
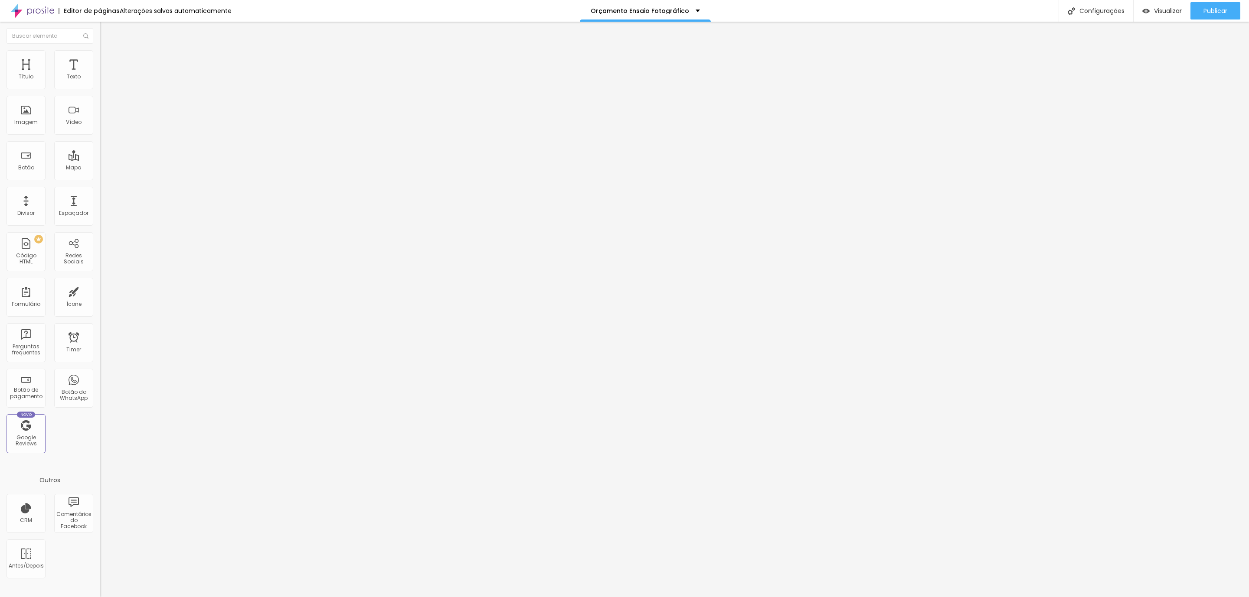
type input "34"
type input "29"
type input "24"
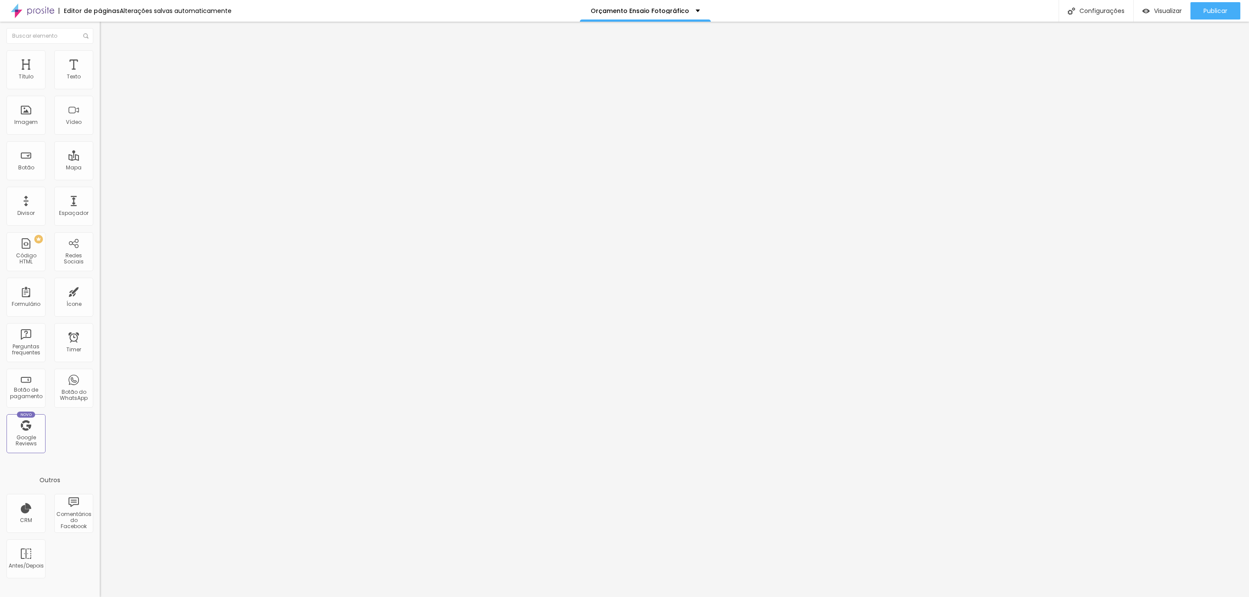
type input "24"
type input "22"
type input "21"
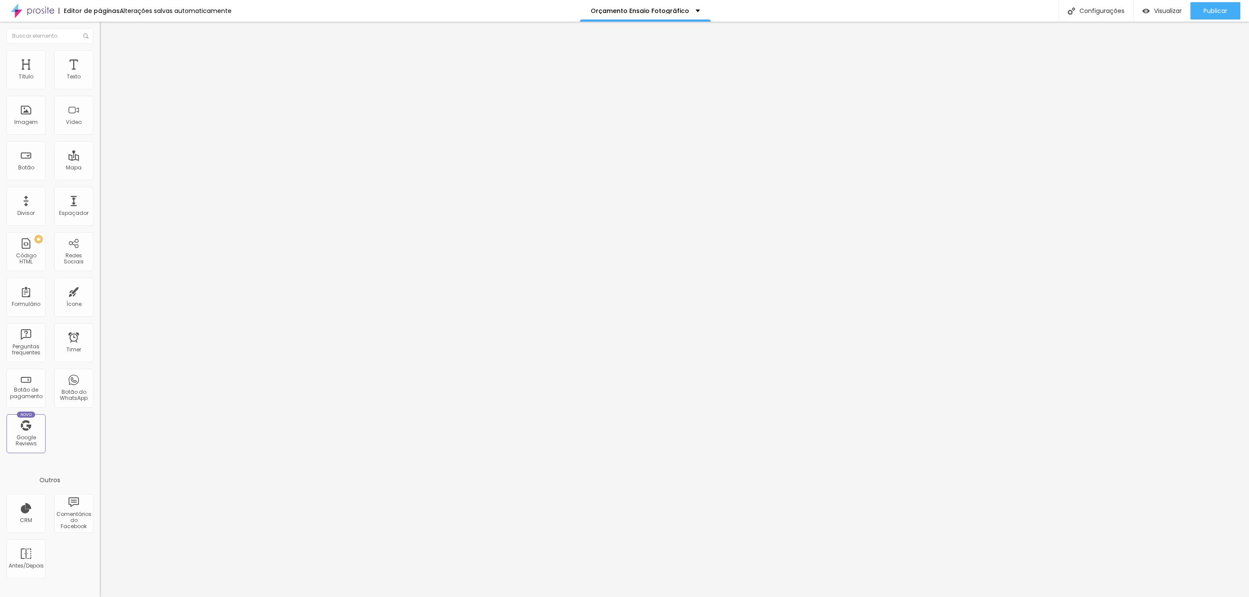
type input "19"
type input "18"
type input "16"
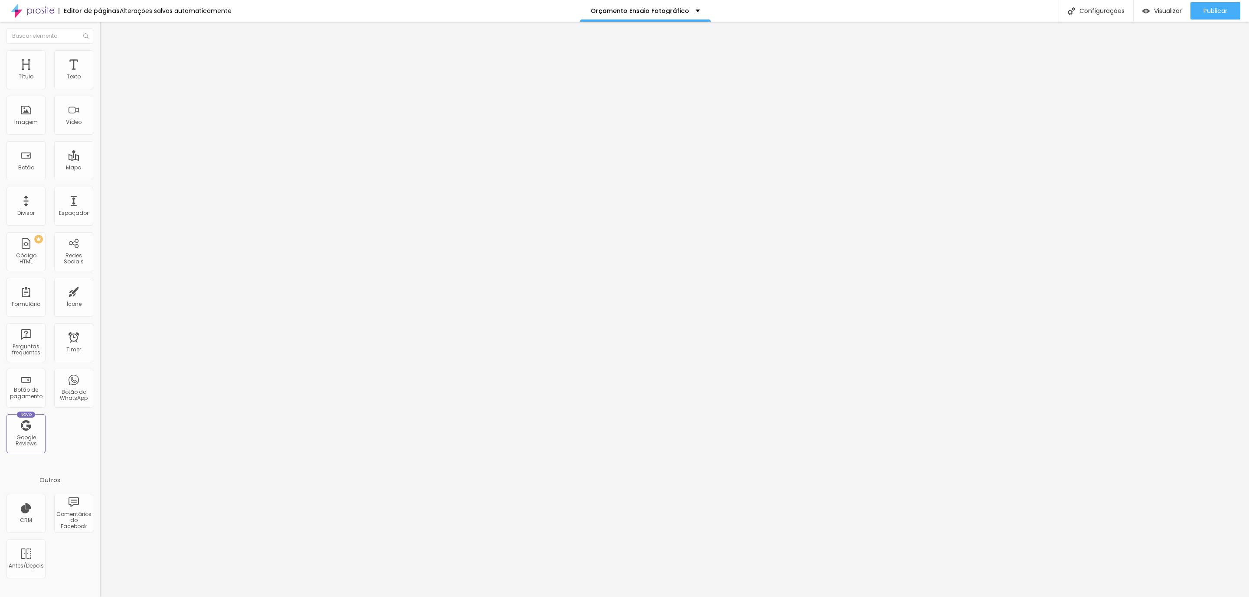
type input "16"
type input "14"
type input "12"
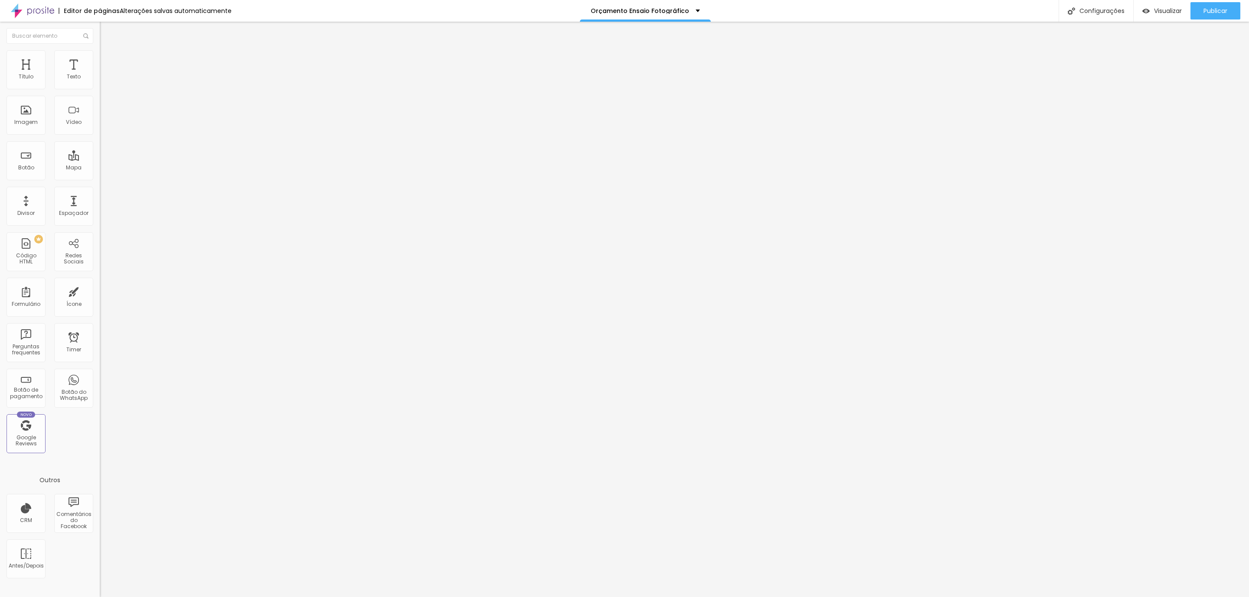
type input "11"
type input "9"
type input "7"
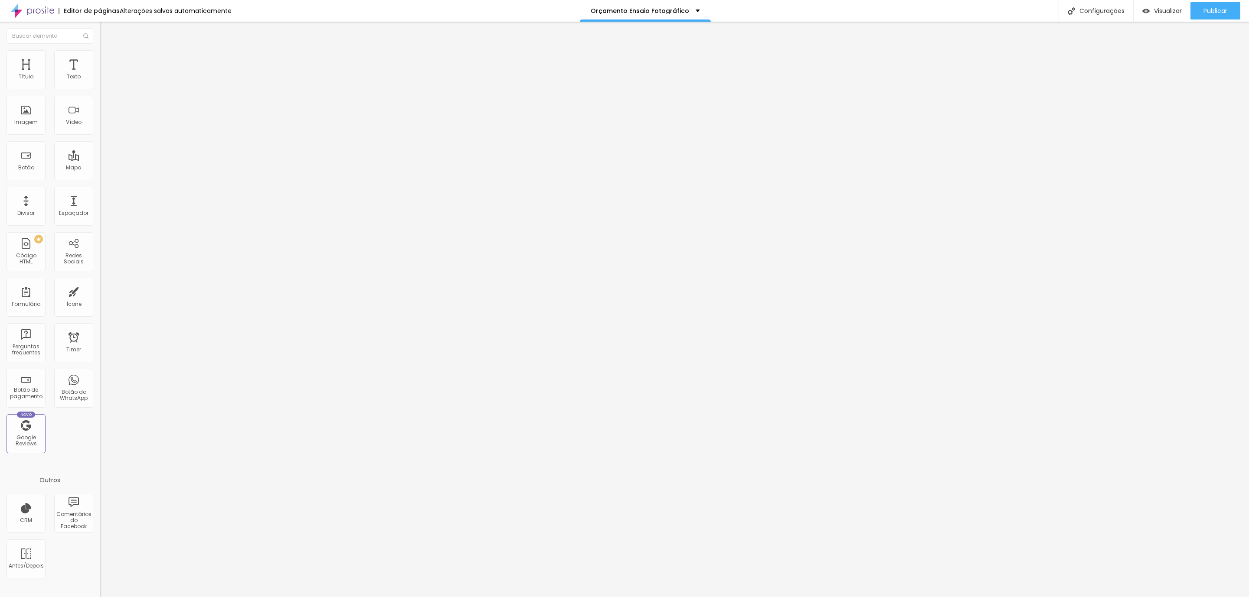
type input "7"
type input "8"
type input "11"
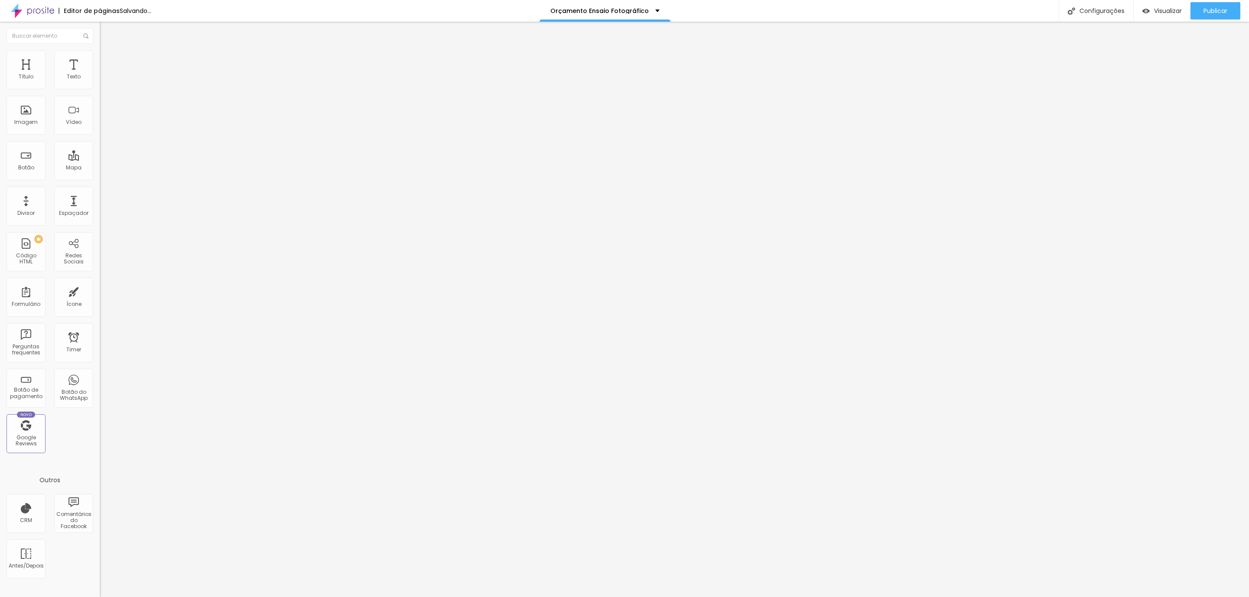
type input "12"
type input "13"
type input "14"
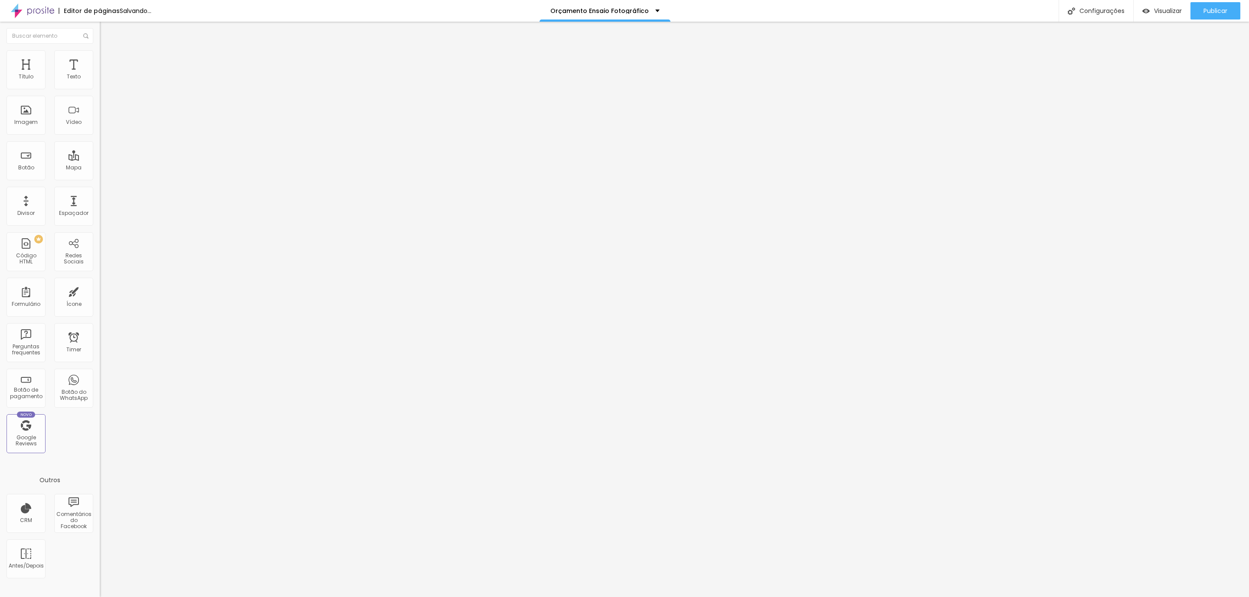
type input "14"
type input "23"
type input "21"
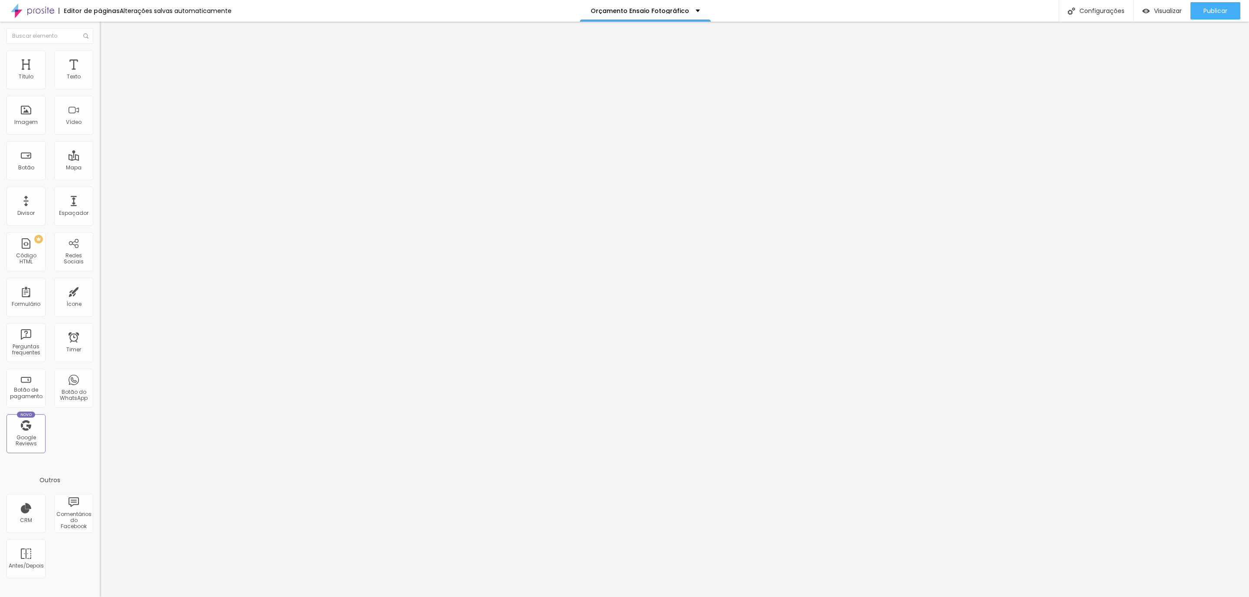
type input "19"
type input "16"
type input "14"
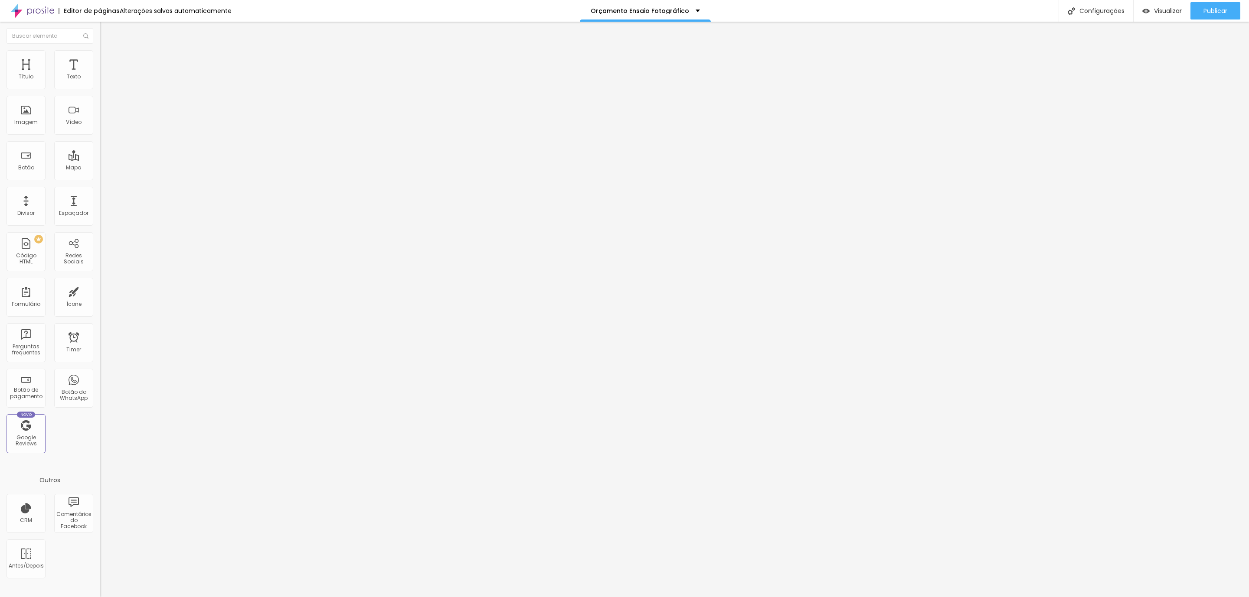
type input "14"
type input "16"
type input "17"
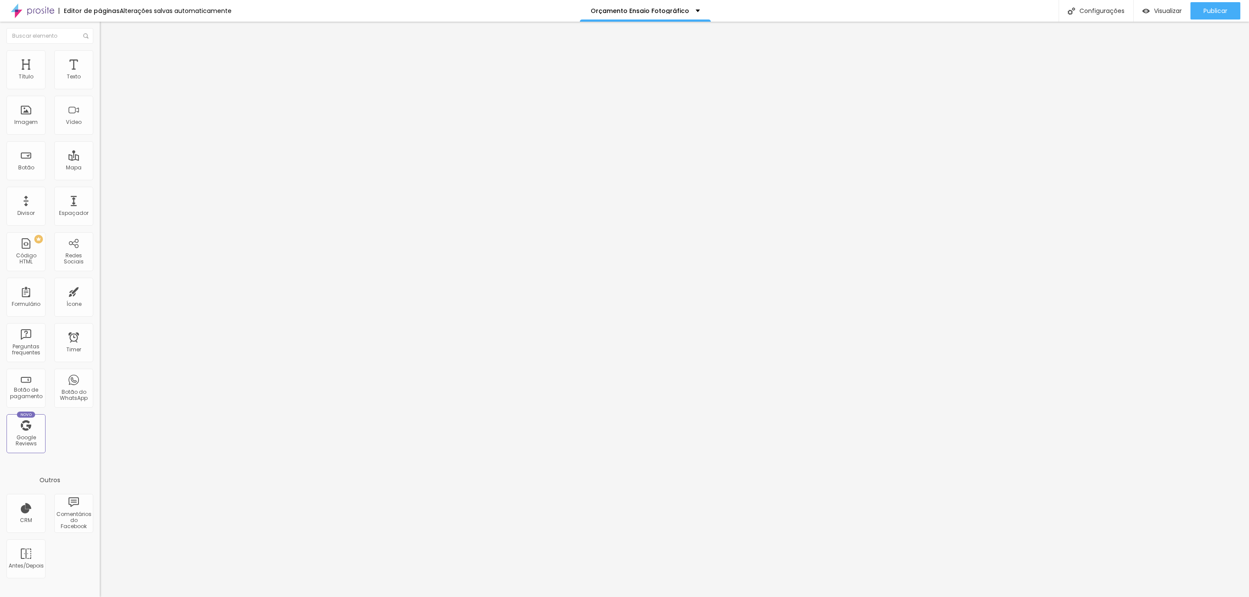
type input "16"
type input "14"
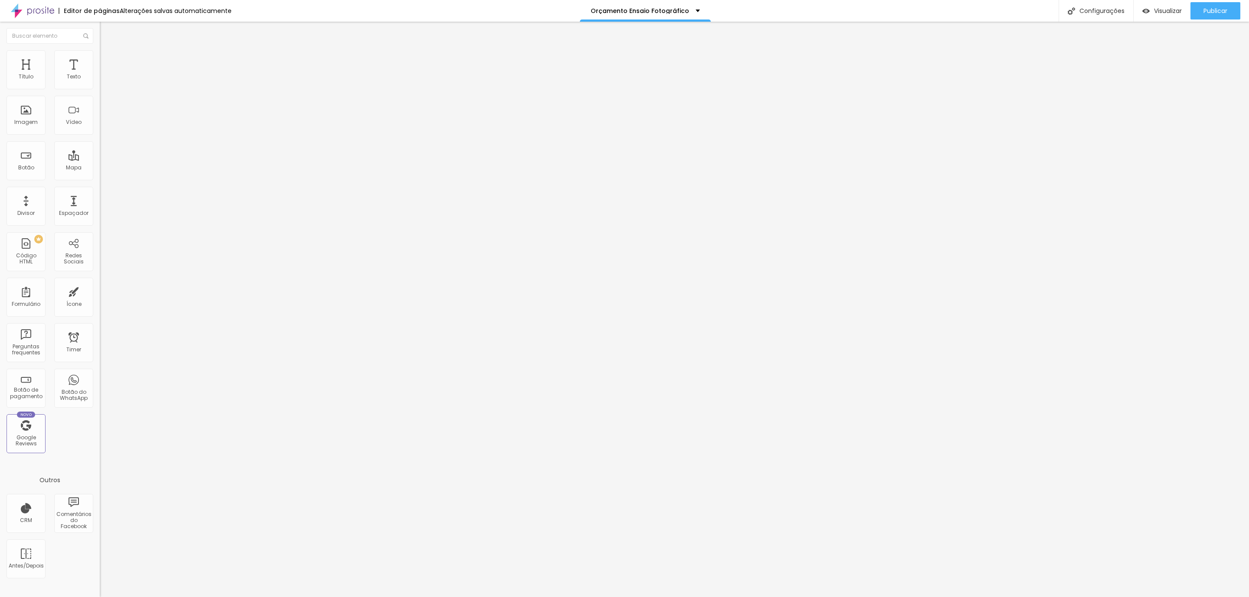
click at [100, 282] on input "range" at bounding box center [128, 285] width 56 height 7
click at [100, 50] on li "Avançado" at bounding box center [150, 54] width 100 height 9
type input "33"
type input "39"
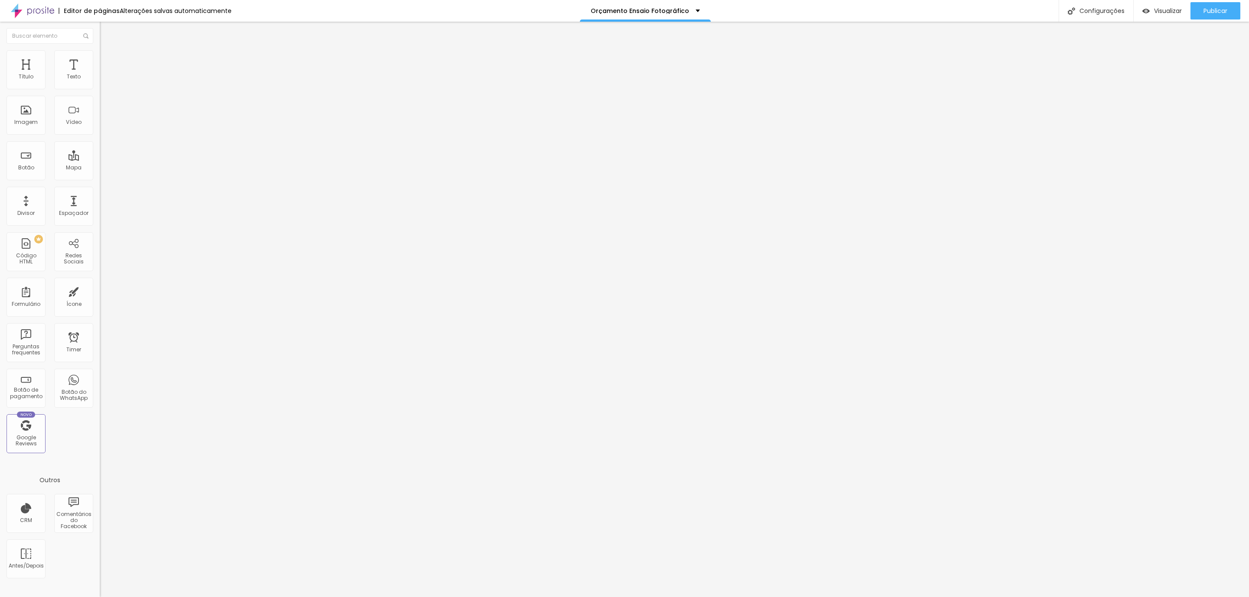
type input "39"
type input "40"
type input "43"
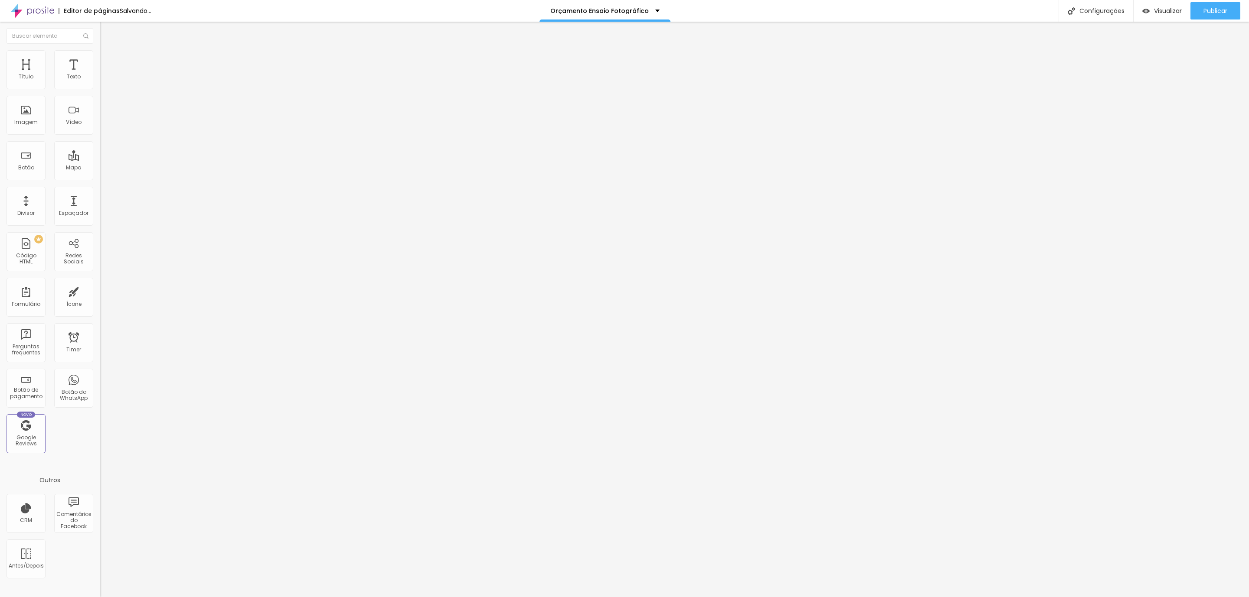
type input "46"
type input "48"
type input "51"
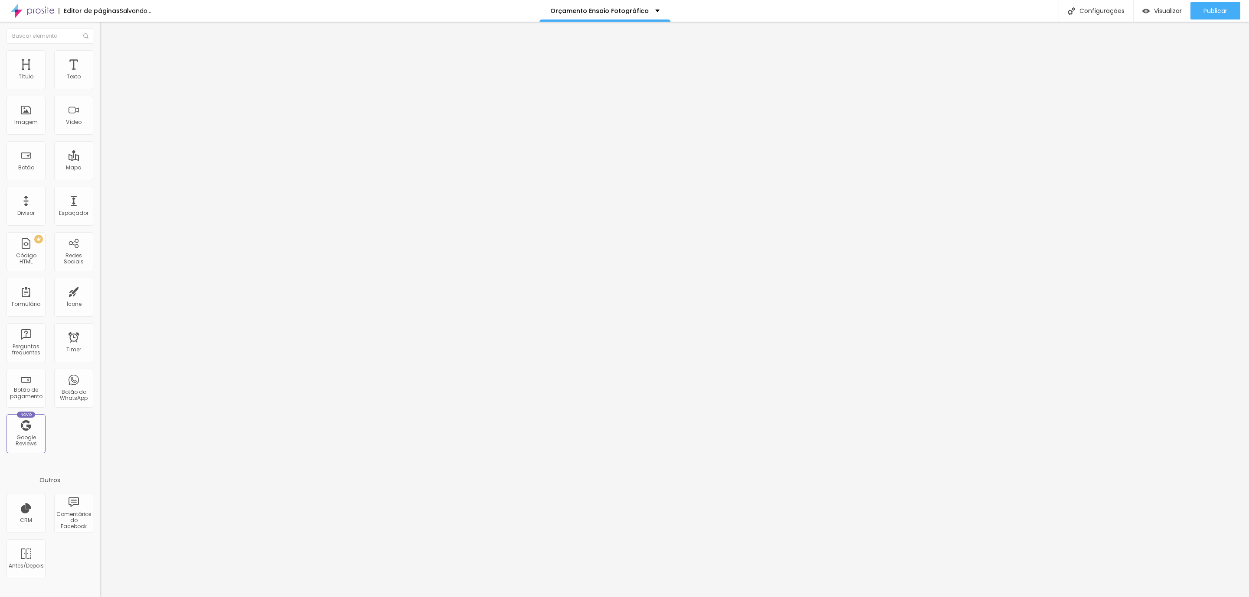
type input "51"
type input "56"
type input "65"
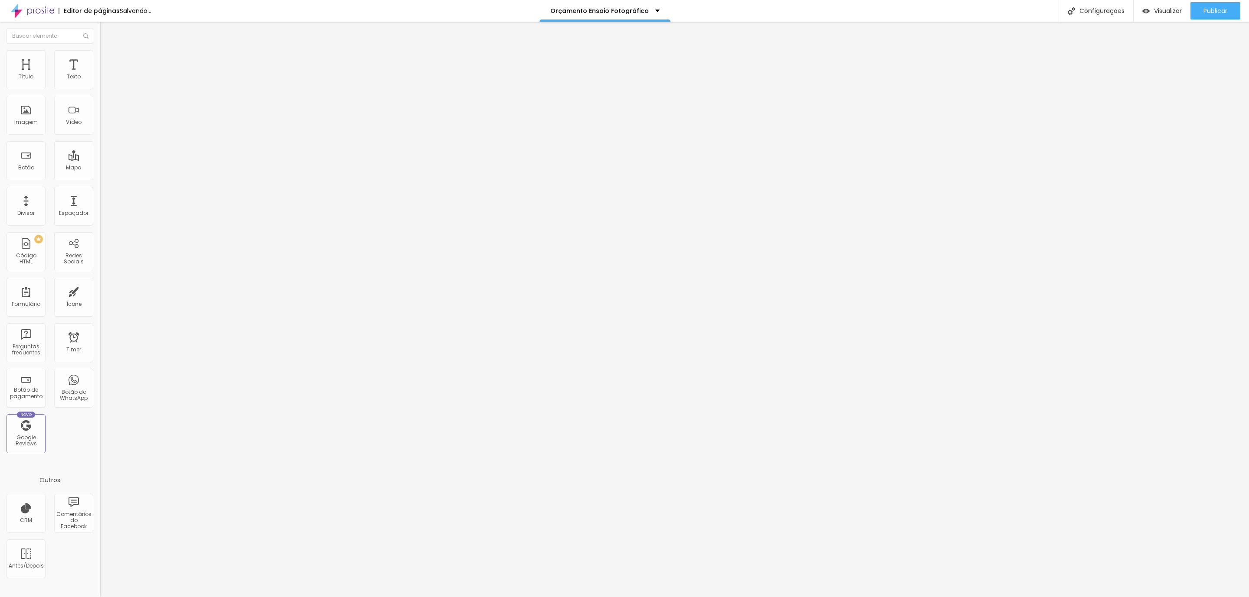
type input "66"
type input "67"
type input "70"
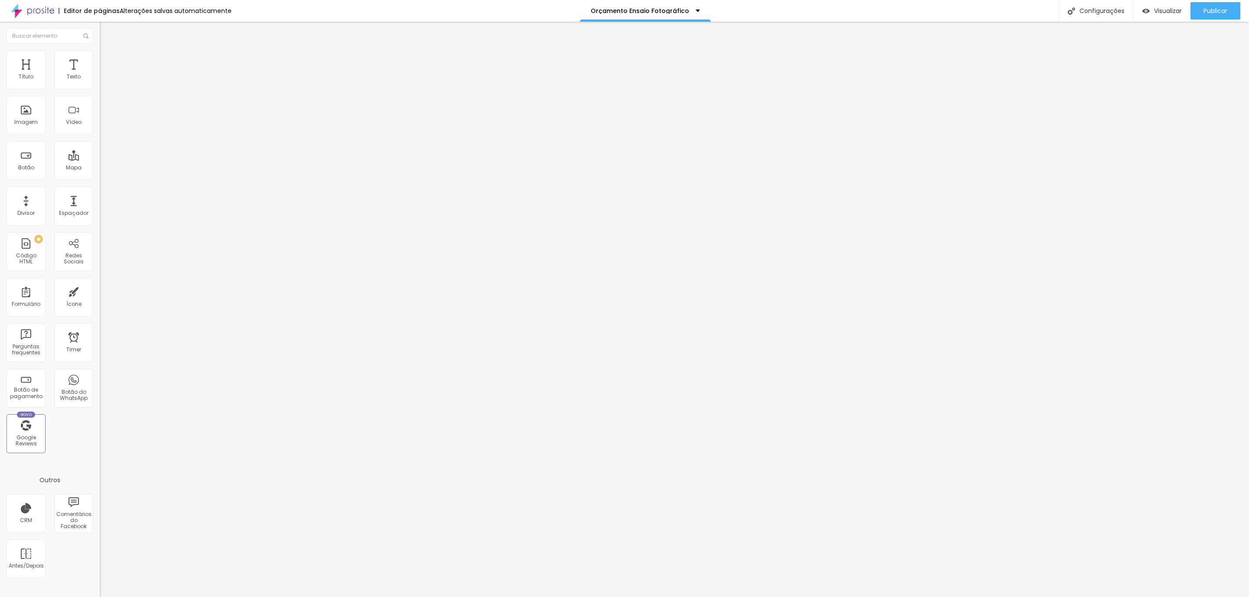
type input "70"
type input "71"
type input "72"
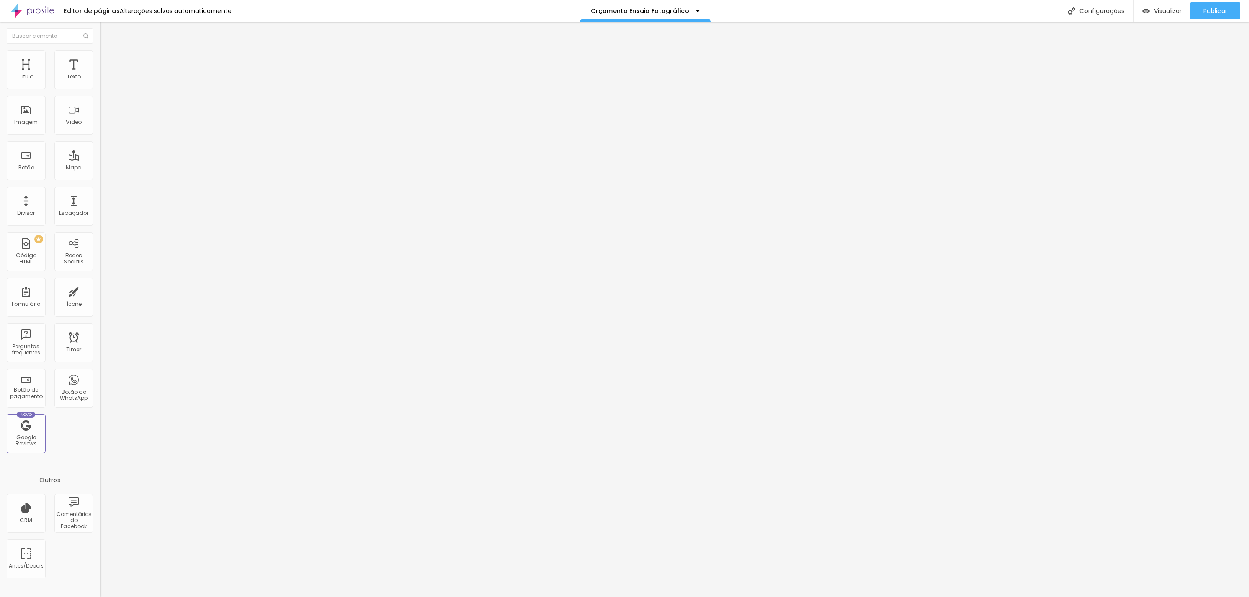
type input "74"
type input "75"
type input "76"
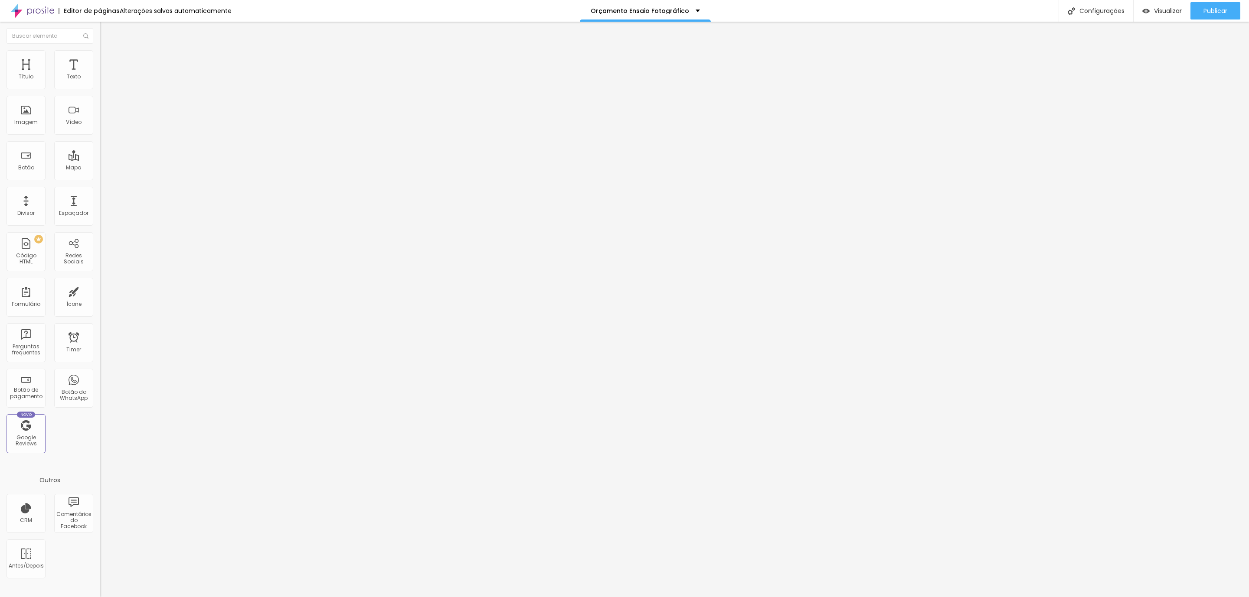
type input "76"
type input "77"
type input "80"
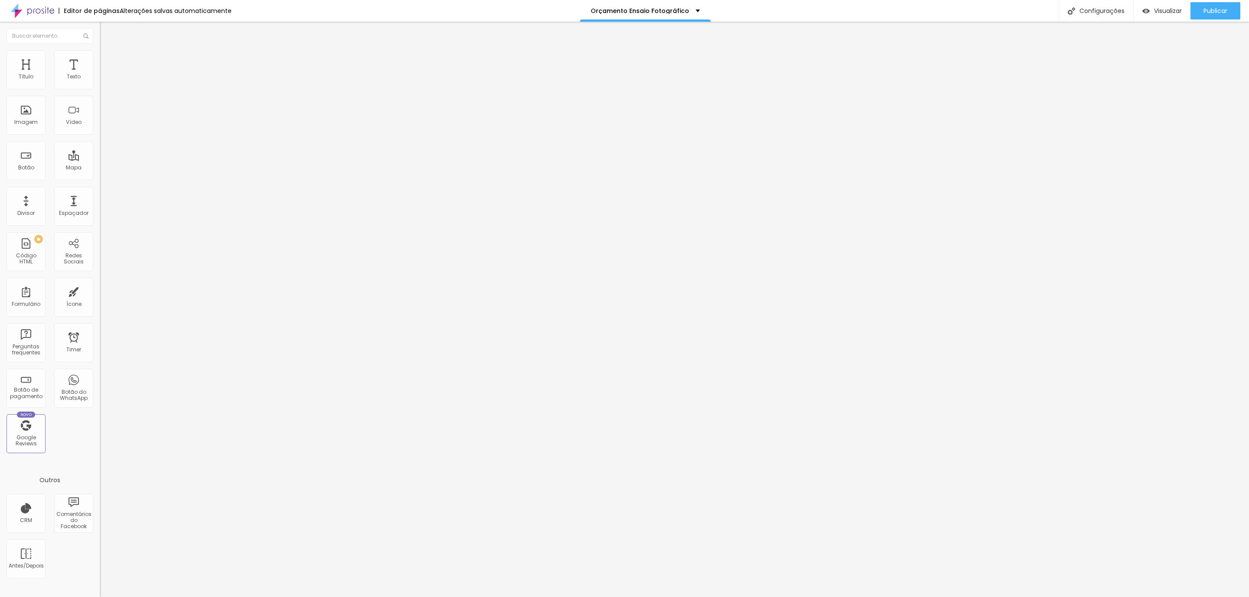
type input "81"
type input "82"
type input "84"
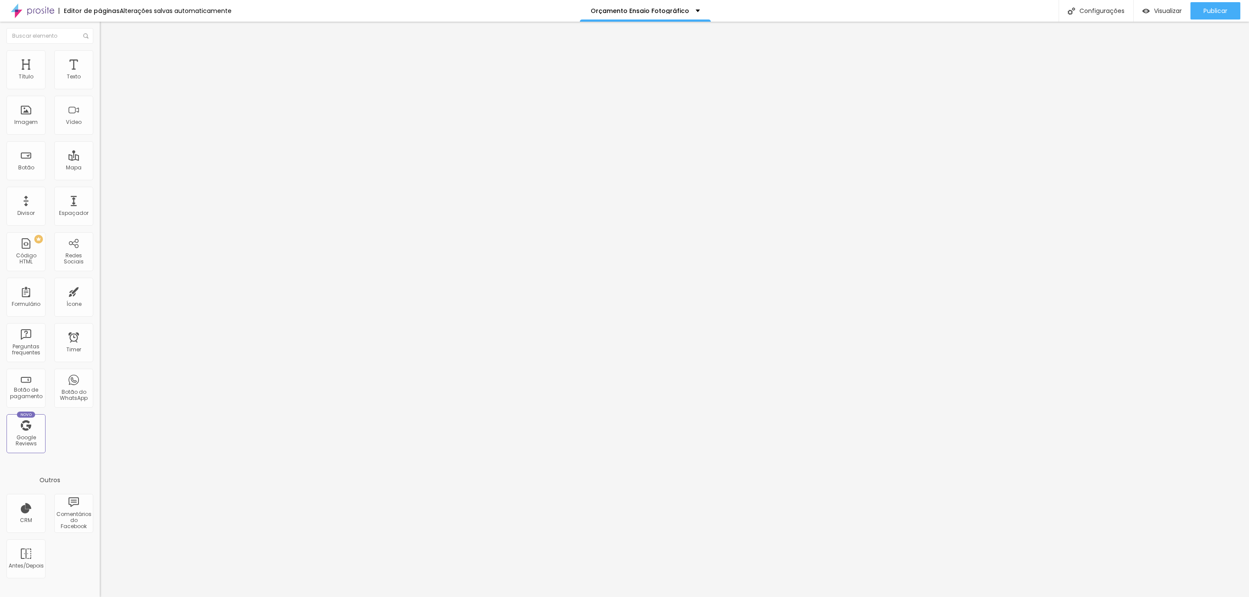
type input "84"
type input "85"
type input "86"
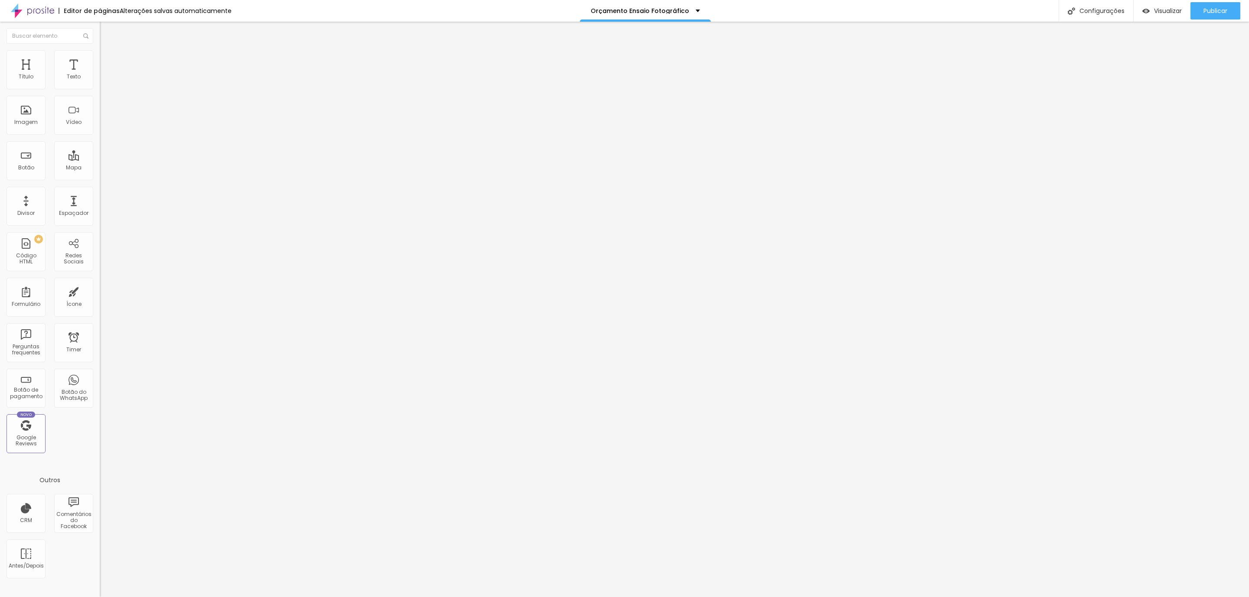
type input "87"
type input "88"
type input "90"
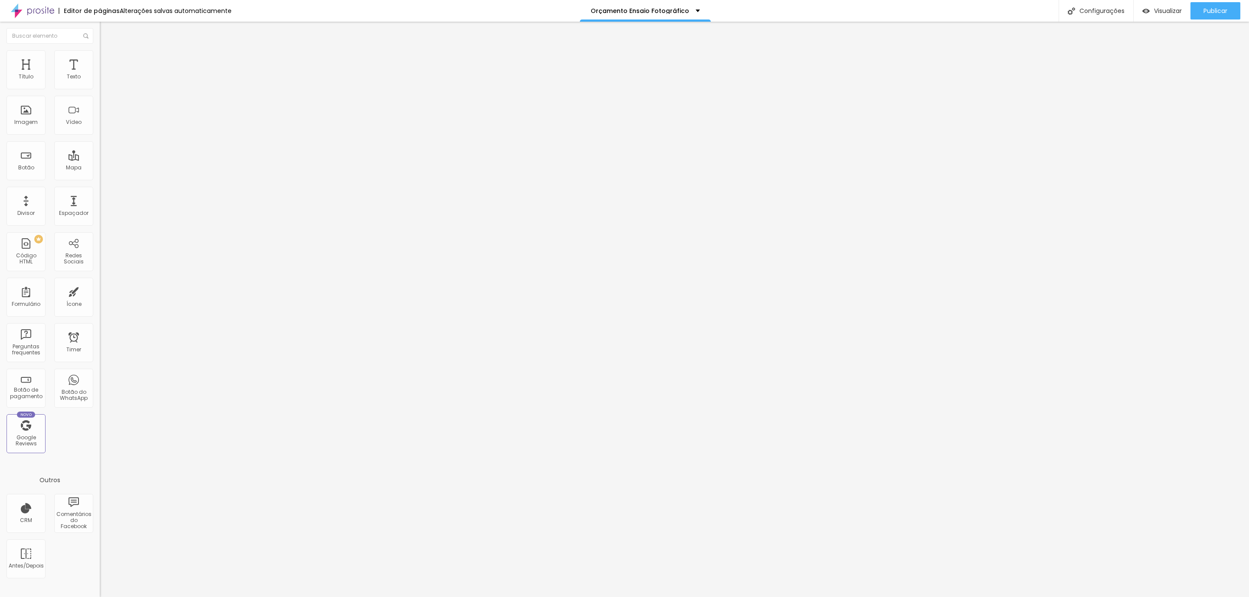
type input "90"
type input "88"
type input "81"
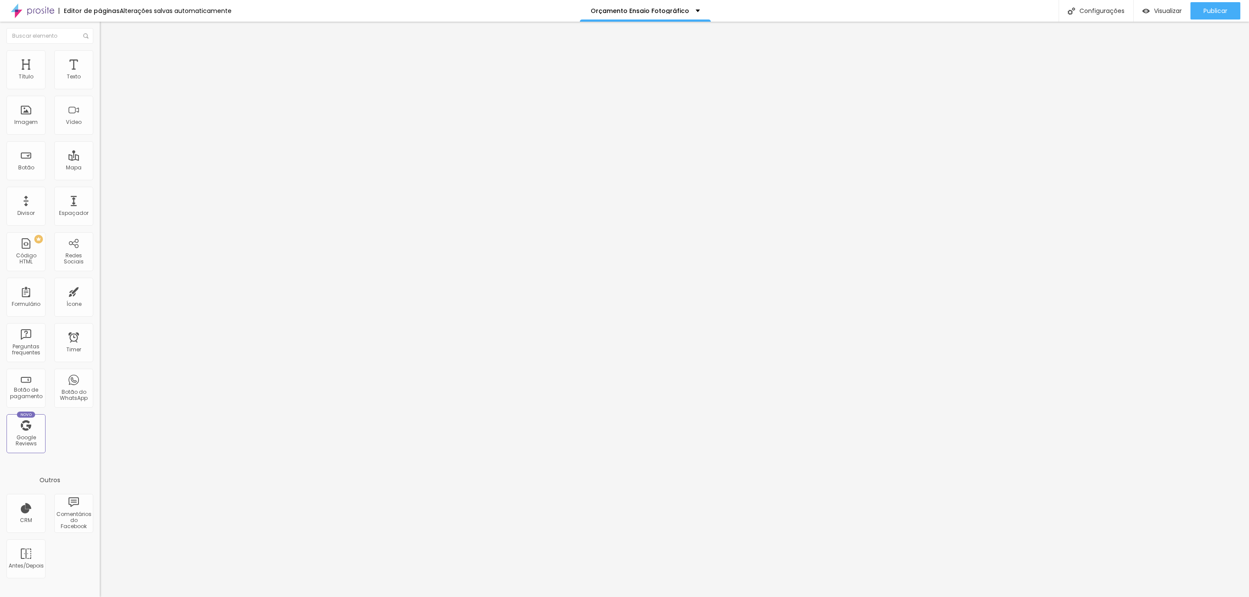
type input "74"
drag, startPoint x: 38, startPoint y: 86, endPoint x: 0, endPoint y: 96, distance: 38.7
click at [100, 160] on input "range" at bounding box center [128, 163] width 56 height 7
drag, startPoint x: 18, startPoint y: 107, endPoint x: 10, endPoint y: 108, distance: 7.9
click at [100, 282] on input "range" at bounding box center [128, 285] width 56 height 7
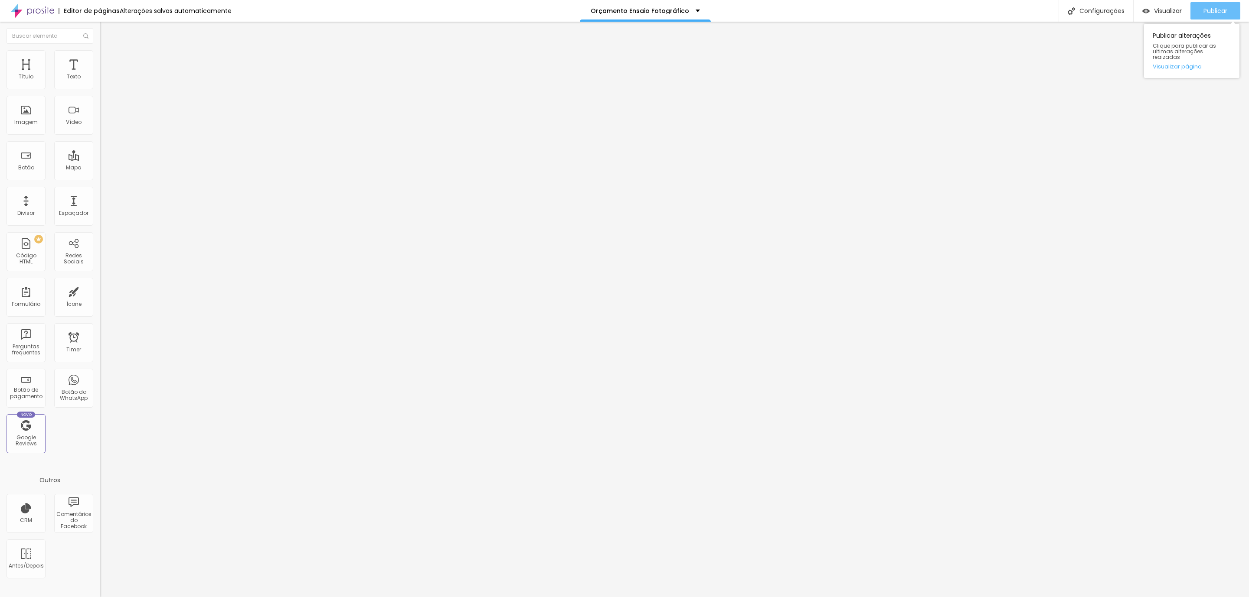
click at [1204, 9] on span "Publicar" at bounding box center [1215, 10] width 24 height 7
drag, startPoint x: 85, startPoint y: 84, endPoint x: 78, endPoint y: 59, distance: 26.0
click at [100, 80] on div "Tipografia Voltar ao padrão" at bounding box center [150, 71] width 100 height 24
click at [100, 55] on li "Avançado" at bounding box center [150, 54] width 100 height 9
drag, startPoint x: 17, startPoint y: 85, endPoint x: 93, endPoint y: 88, distance: 75.5
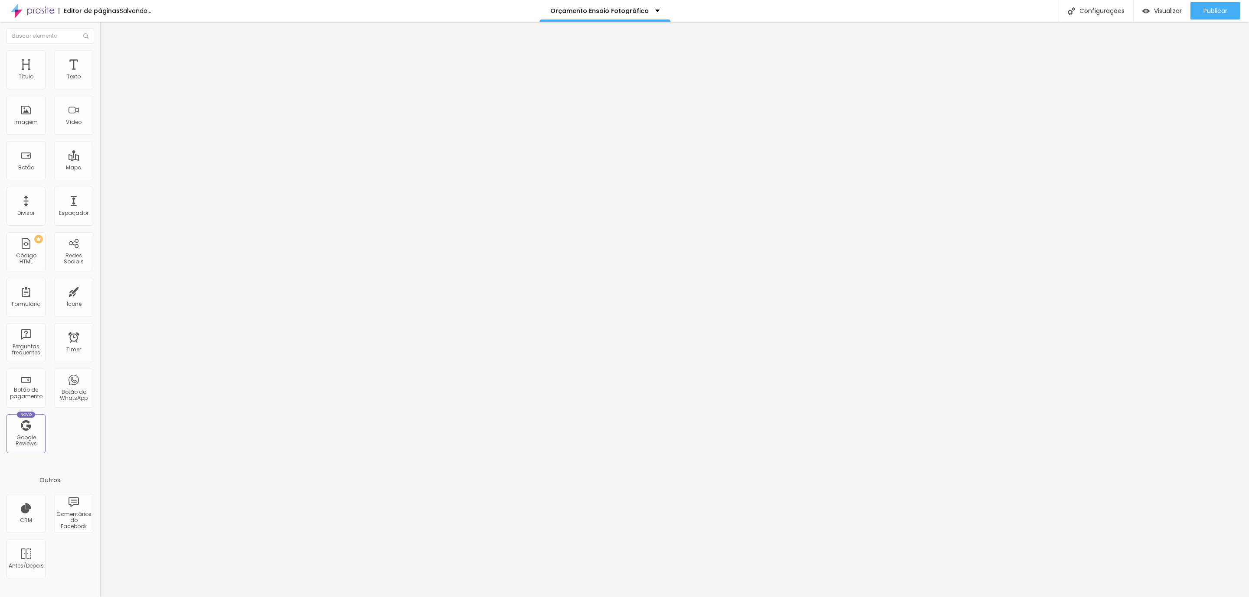
click at [100, 160] on input "range" at bounding box center [128, 163] width 56 height 7
drag, startPoint x: 20, startPoint y: 108, endPoint x: 112, endPoint y: 110, distance: 92.4
click at [112, 282] on input "range" at bounding box center [128, 285] width 56 height 7
drag, startPoint x: 1211, startPoint y: 4, endPoint x: 1215, endPoint y: -3, distance: 7.6
click at [1215, 0] on html "Editor de páginas Alterações salvas automaticamente Orçamento Ensaio Fotográfic…" at bounding box center [624, 298] width 1249 height 597
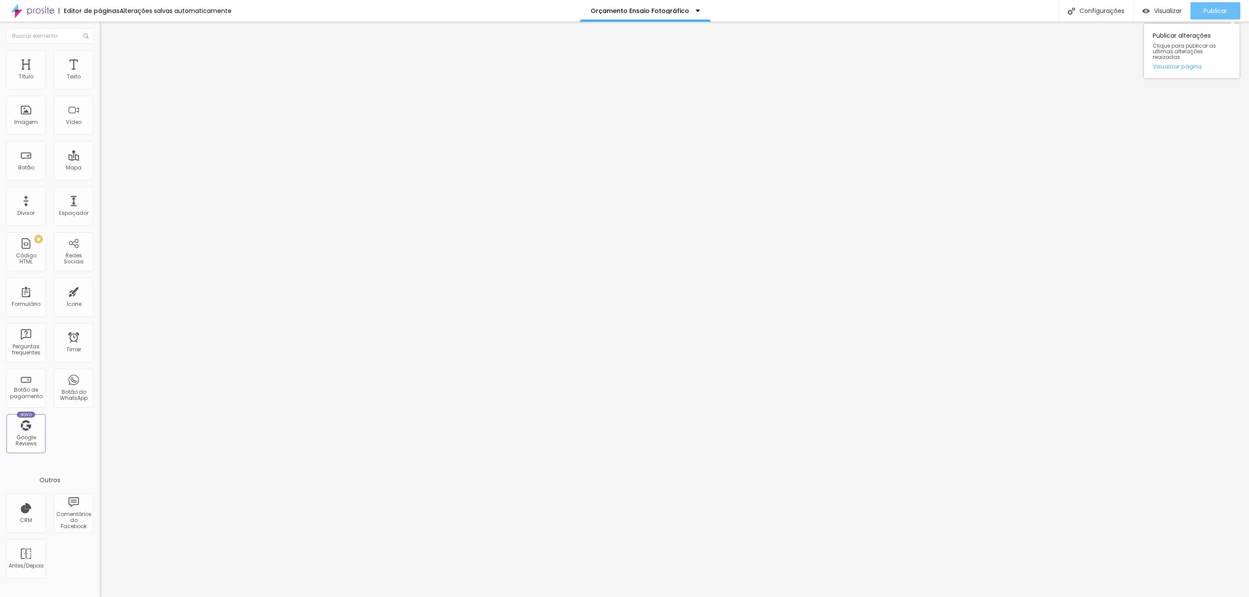
click at [1211, 6] on div "Publicar" at bounding box center [1215, 10] width 24 height 17
drag, startPoint x: 72, startPoint y: 88, endPoint x: 25, endPoint y: 95, distance: 47.0
click at [100, 160] on input "range" at bounding box center [128, 163] width 56 height 7
drag, startPoint x: 71, startPoint y: 106, endPoint x: 36, endPoint y: 106, distance: 34.2
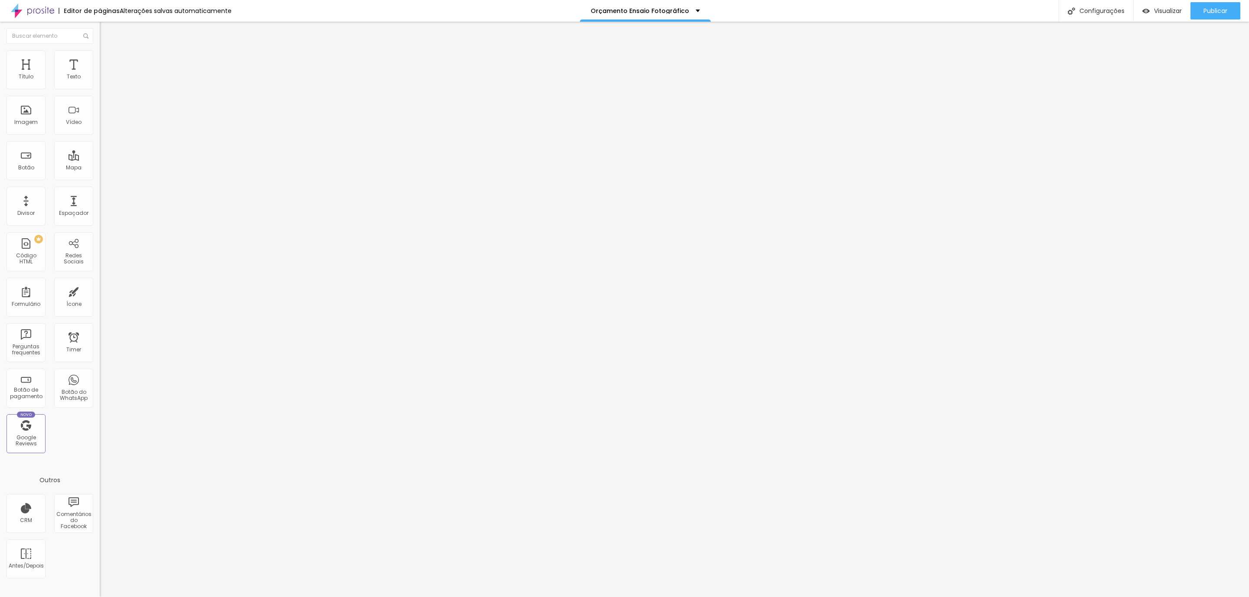
click at [100, 282] on input "range" at bounding box center [128, 285] width 56 height 7
click at [100, 56] on li "Avançado" at bounding box center [150, 54] width 100 height 9
click at [100, 49] on img at bounding box center [104, 46] width 8 height 8
click at [1194, 13] on button "Publicar" at bounding box center [1215, 10] width 50 height 17
click at [100, 50] on img at bounding box center [104, 54] width 8 height 8
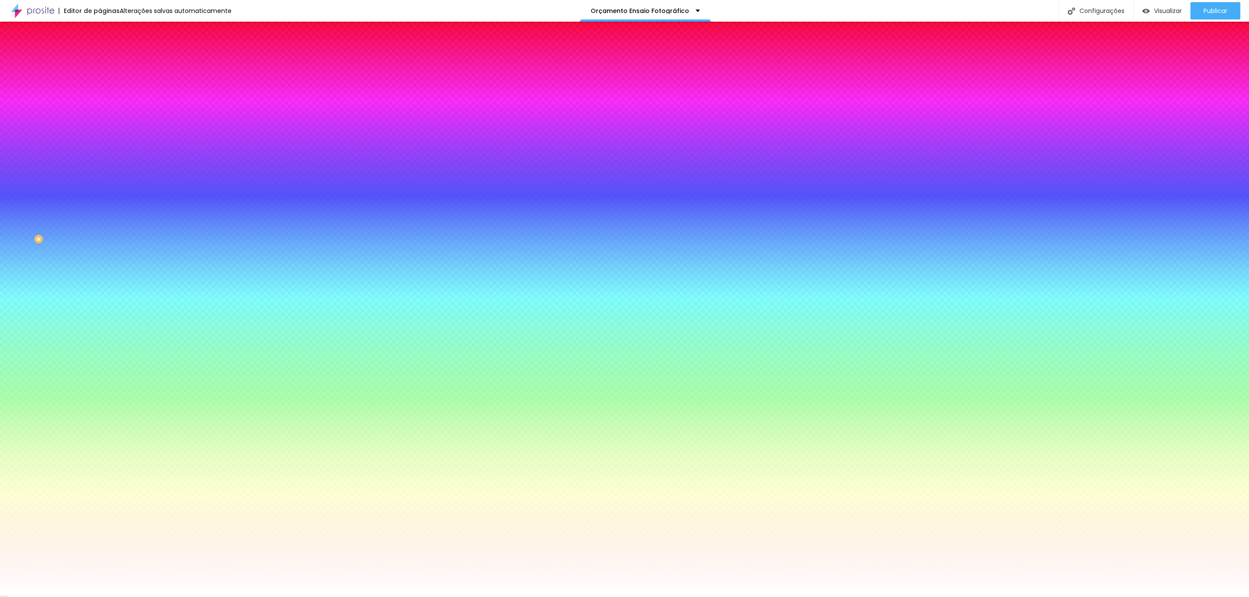
click at [100, 59] on li "Avançado" at bounding box center [150, 63] width 100 height 9
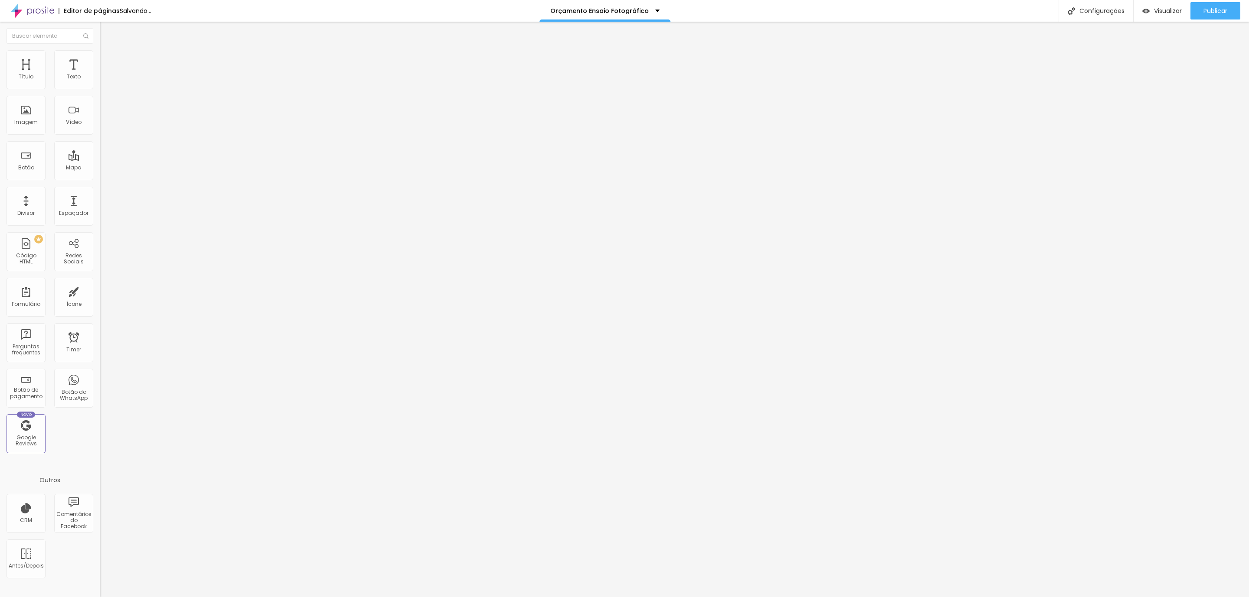
drag, startPoint x: 55, startPoint y: 86, endPoint x: 45, endPoint y: 86, distance: 10.4
click at [100, 168] on input "range" at bounding box center [128, 171] width 56 height 7
click at [1223, 12] on span "Publicar" at bounding box center [1215, 10] width 24 height 7
click at [100, 59] on li "Avançado" at bounding box center [150, 63] width 100 height 9
drag, startPoint x: 46, startPoint y: 86, endPoint x: 64, endPoint y: 94, distance: 20.2
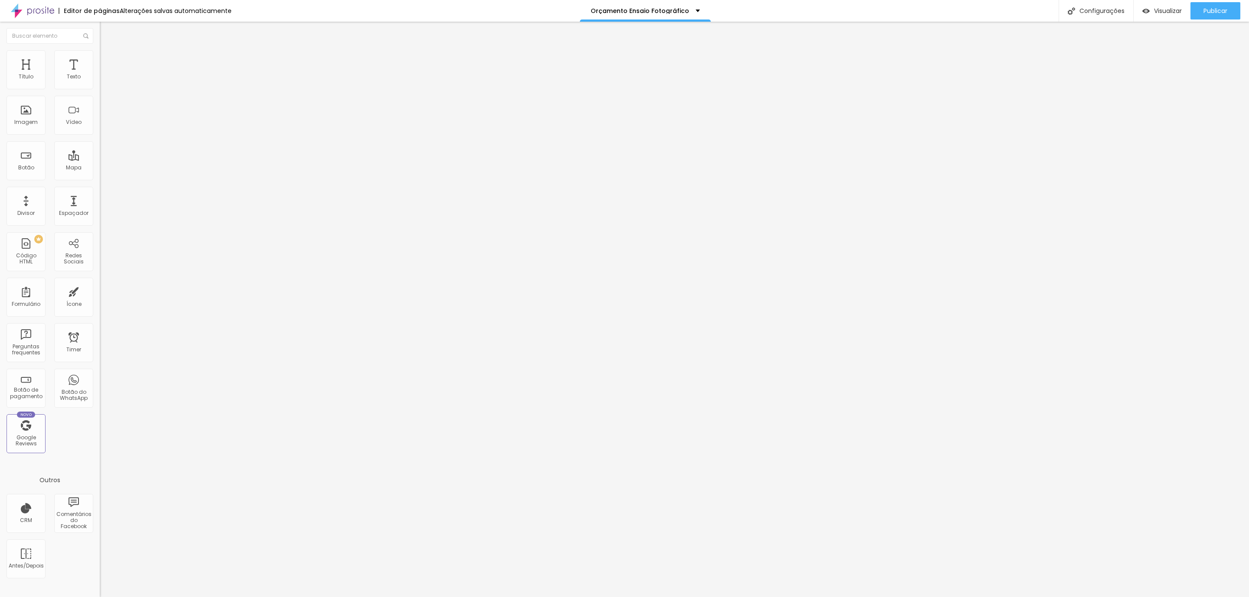
click at [100, 168] on input "range" at bounding box center [128, 171] width 56 height 7
click at [100, 59] on ul "Conteúdo Estilo Avançado" at bounding box center [150, 55] width 100 height 26
click at [100, 52] on img at bounding box center [104, 54] width 8 height 8
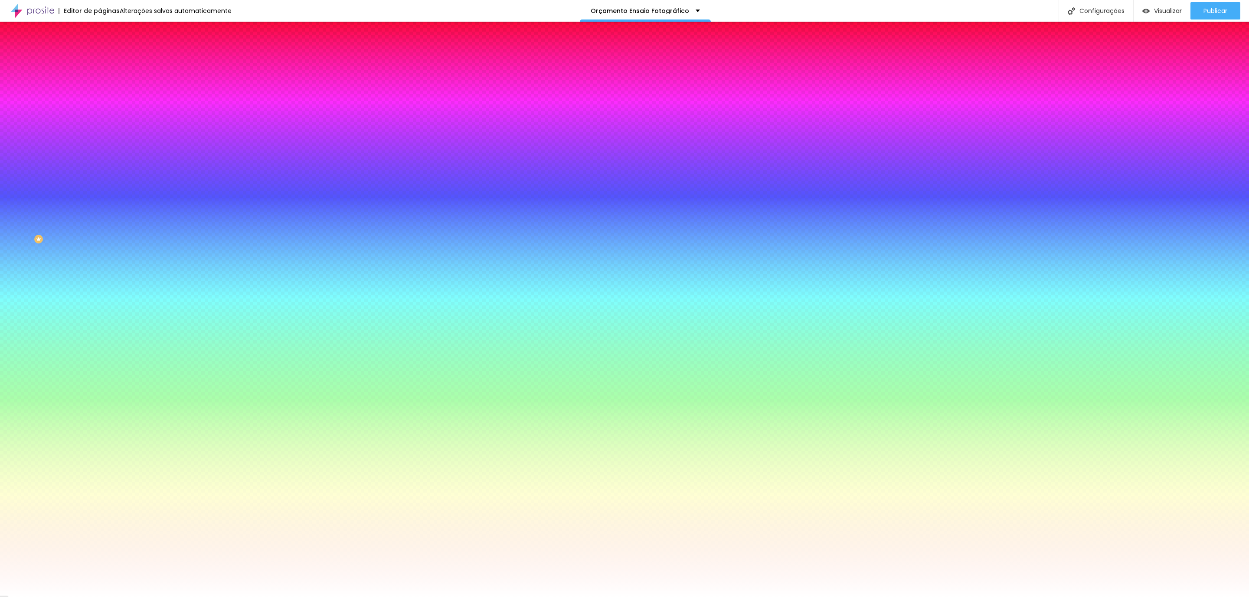
click at [100, 59] on li "Avançado" at bounding box center [150, 63] width 100 height 9
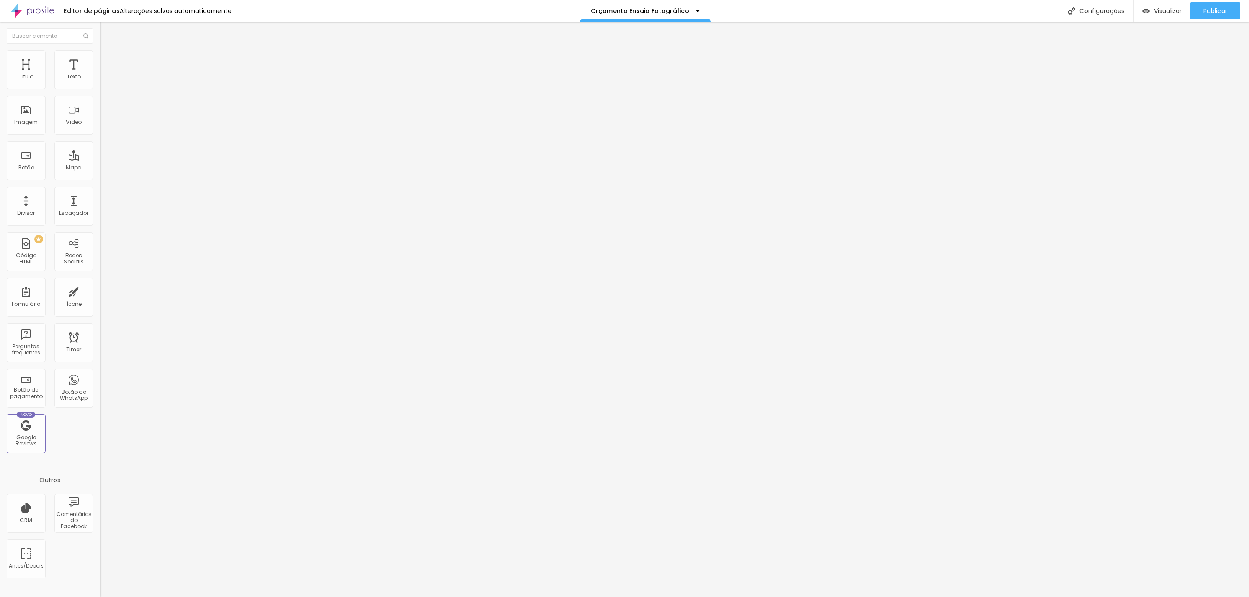
click at [100, 52] on img at bounding box center [104, 54] width 8 height 8
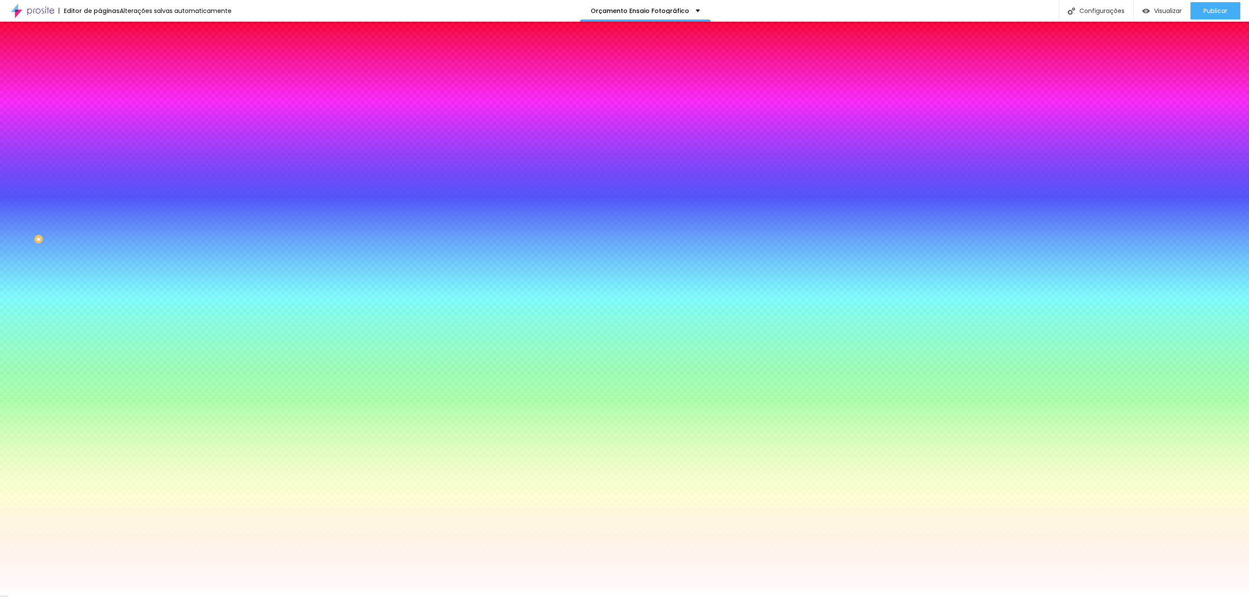
drag, startPoint x: 13, startPoint y: 51, endPoint x: 63, endPoint y: 74, distance: 54.9
click at [100, 50] on li "Conteúdo" at bounding box center [150, 46] width 100 height 9
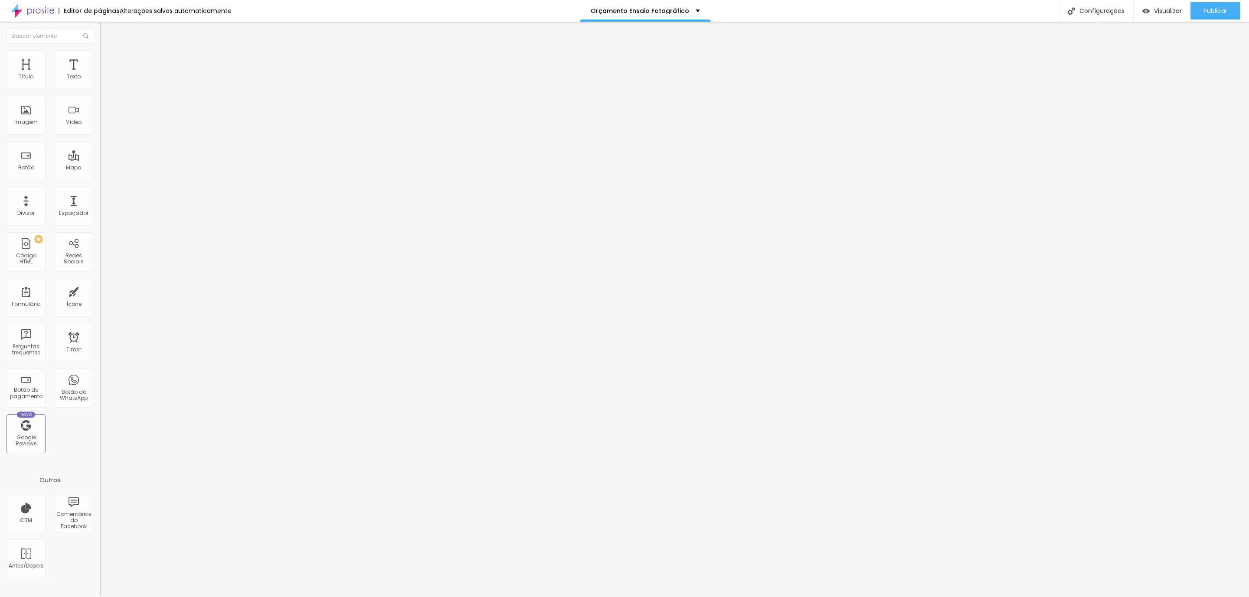
click at [100, 88] on img at bounding box center [103, 90] width 6 height 6
click at [100, 88] on div at bounding box center [150, 83] width 100 height 21
click at [100, 86] on img at bounding box center [103, 83] width 6 height 6
click at [100, 79] on img at bounding box center [103, 76] width 6 height 6
click at [108, 60] on span "Estilo" at bounding box center [114, 55] width 13 height 7
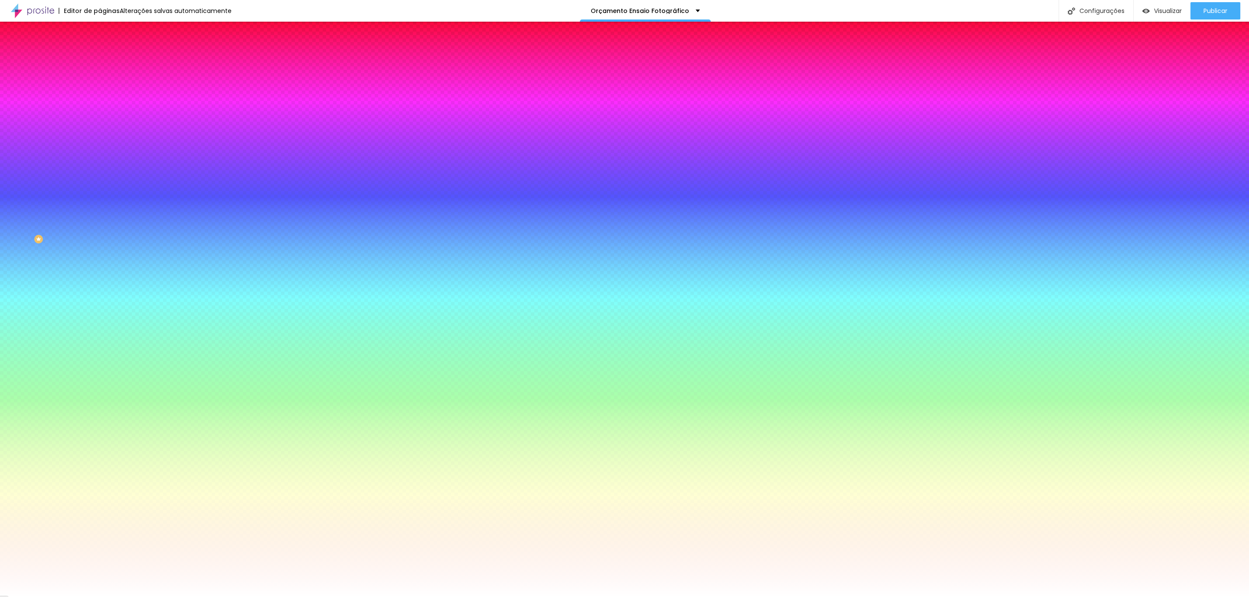
click at [108, 61] on span "Avançado" at bounding box center [122, 64] width 29 height 7
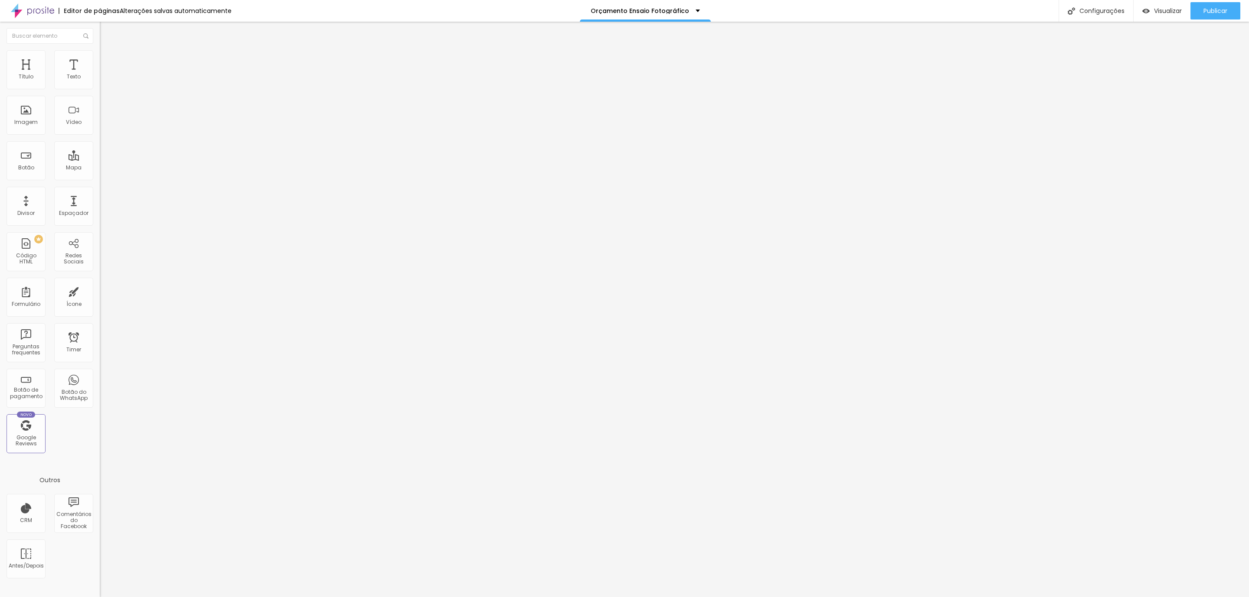
click at [108, 61] on span "Avançado" at bounding box center [122, 64] width 29 height 7
